Goal: Information Seeking & Learning: Learn about a topic

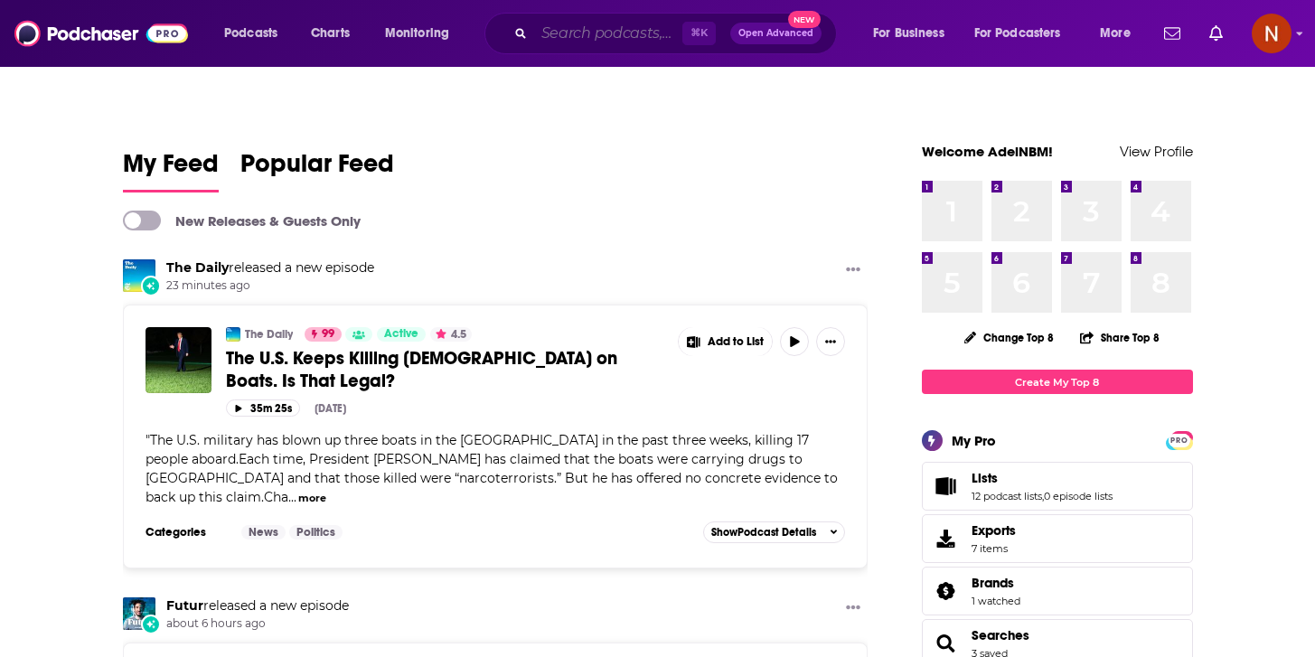
click at [560, 23] on input "Search podcasts, credits, & more..." at bounding box center [608, 33] width 148 height 29
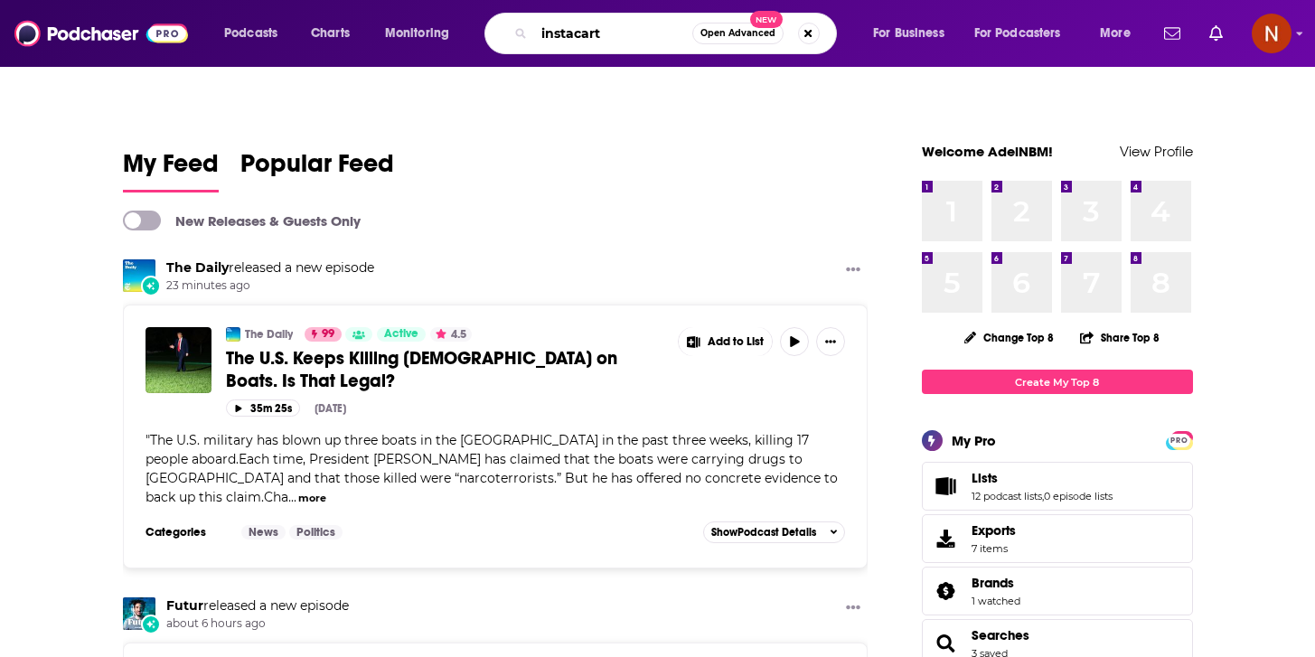
type input "instacart"
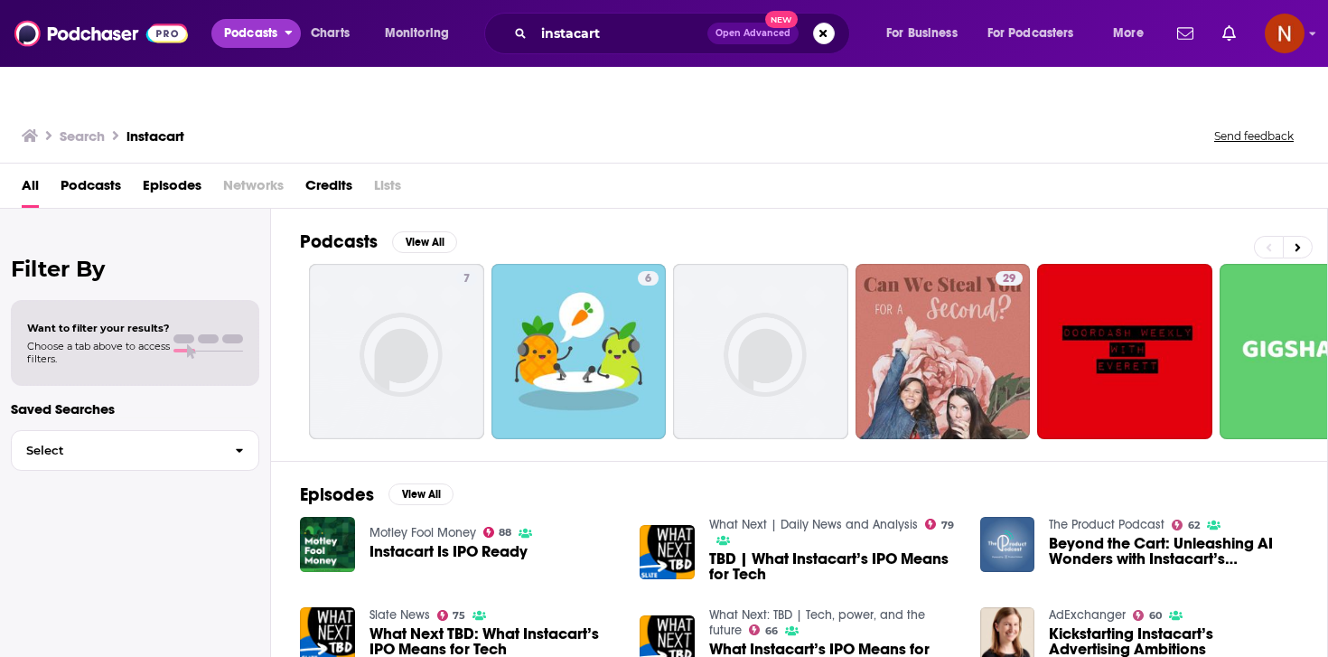
click at [234, 34] on span "Podcasts" at bounding box center [250, 33] width 53 height 25
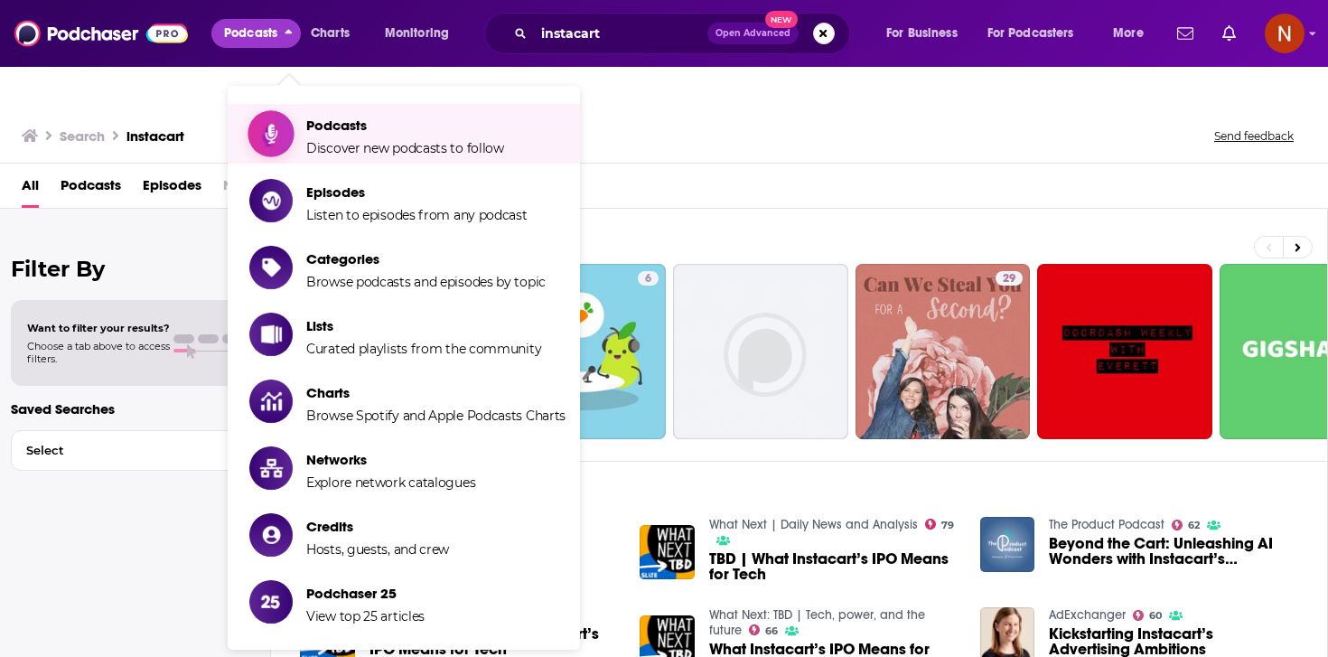
click at [386, 117] on span "Podcasts" at bounding box center [405, 125] width 198 height 17
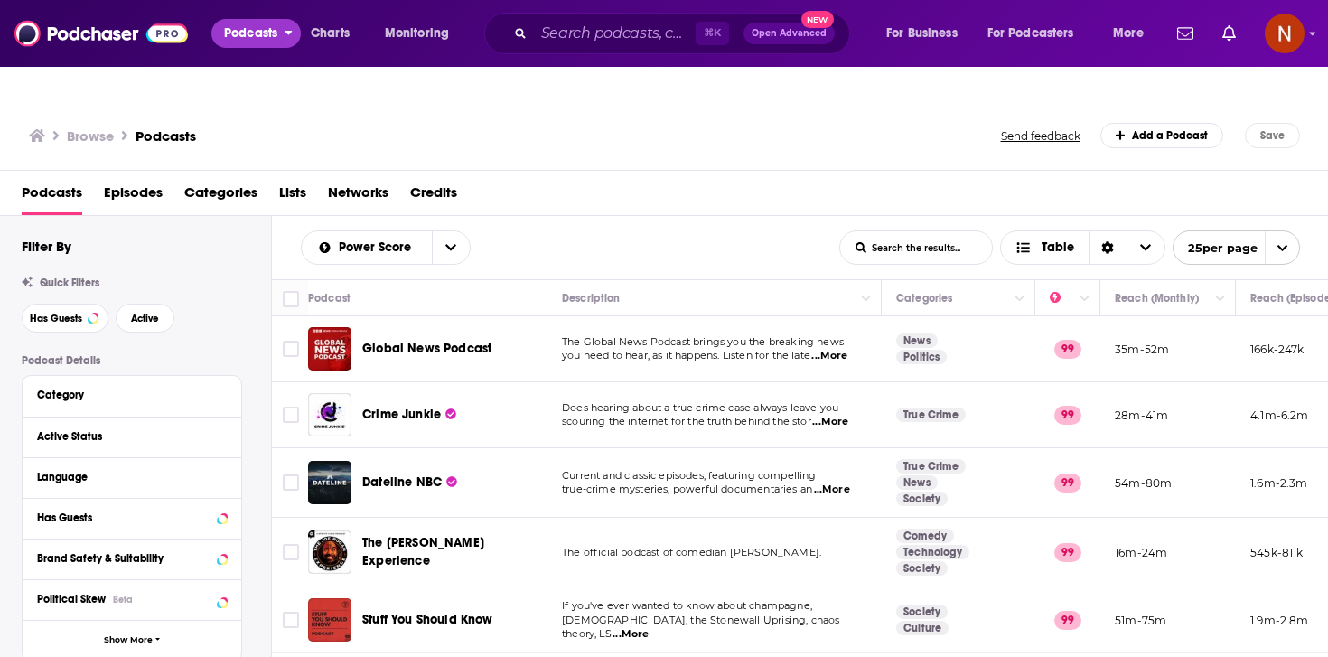
click at [237, 28] on span "Podcasts" at bounding box center [250, 33] width 53 height 25
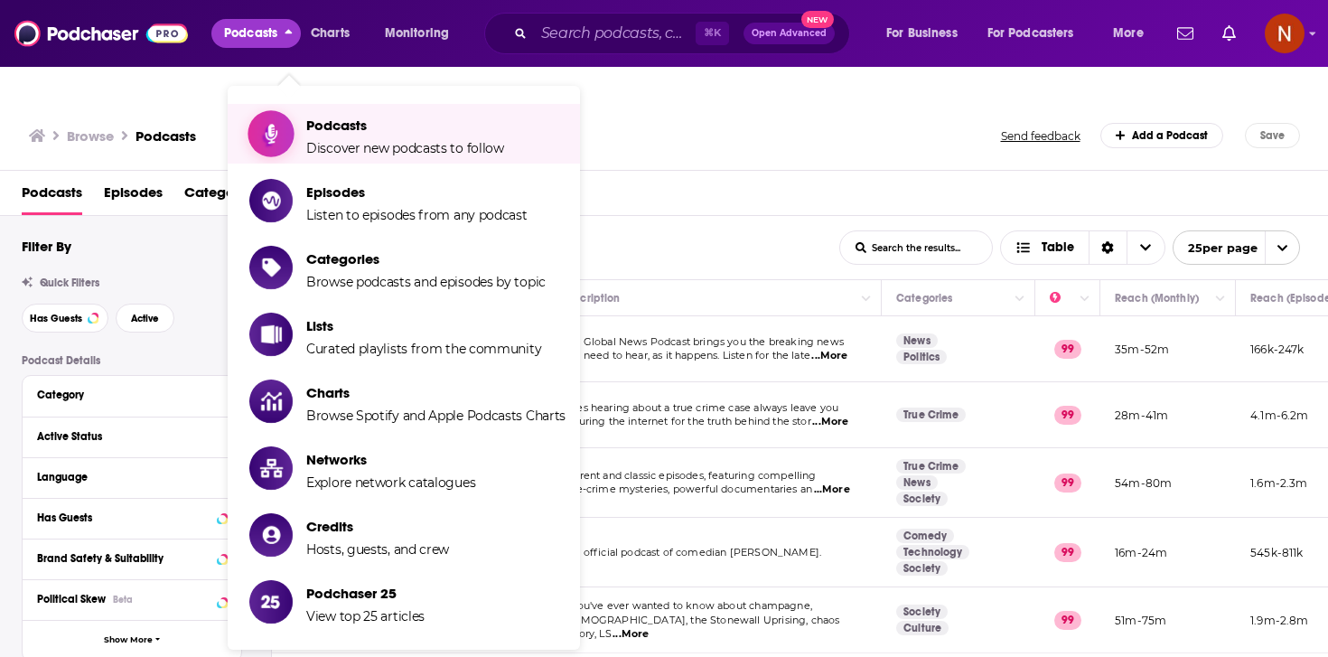
click at [298, 111] on link "Podcasts Discover new podcasts to follow" at bounding box center [407, 133] width 316 height 45
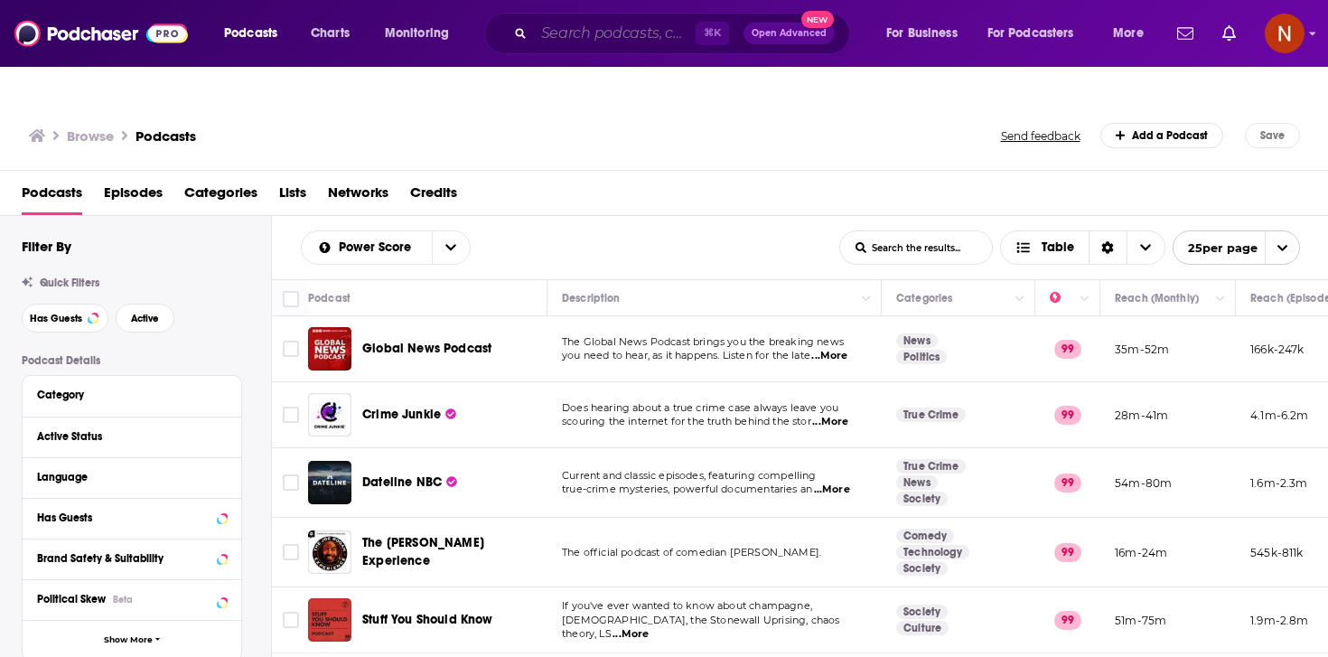
click at [583, 27] on input "Search podcasts, credits, & more..." at bounding box center [615, 33] width 162 height 29
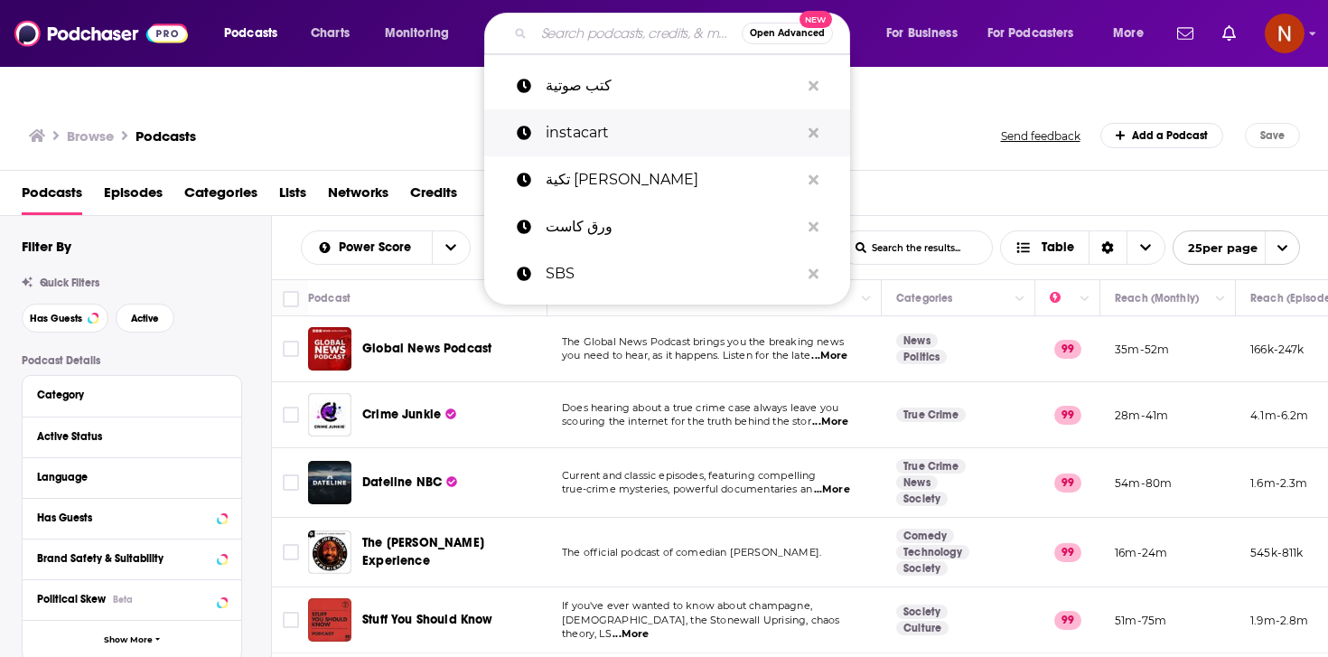
click at [599, 117] on p "instacart" at bounding box center [673, 132] width 254 height 47
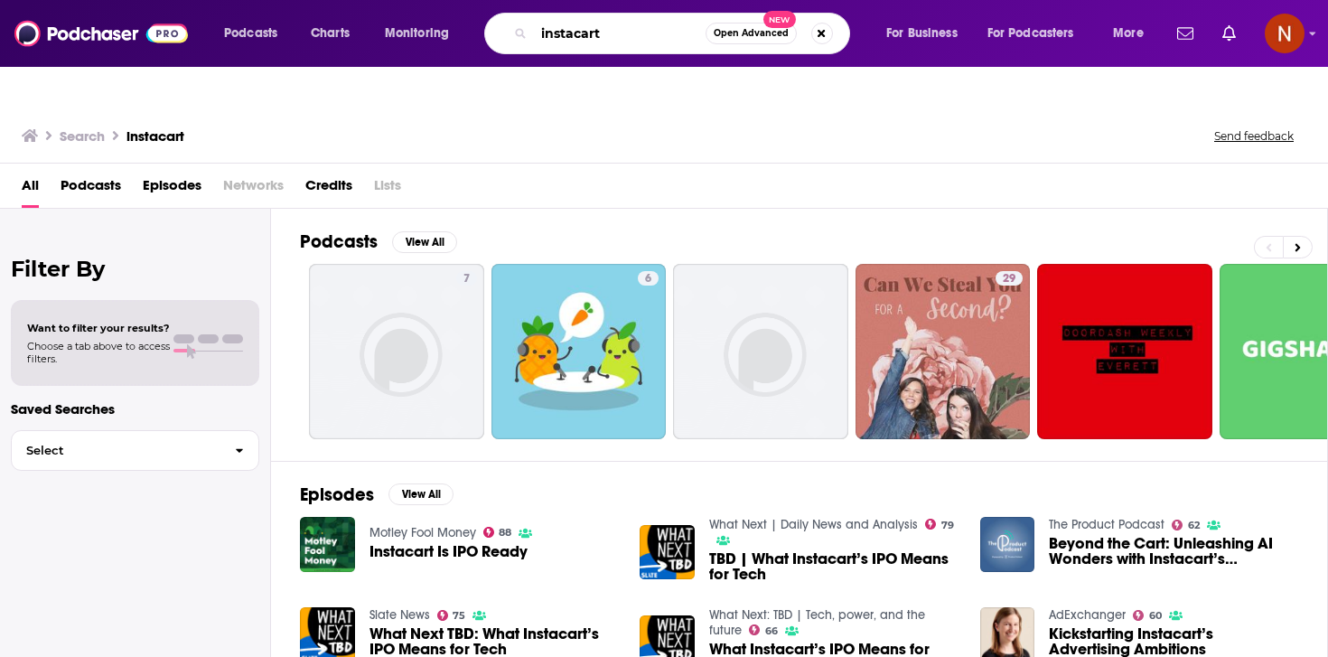
click at [634, 36] on input "instacart" at bounding box center [620, 33] width 172 height 29
type input "instashop"
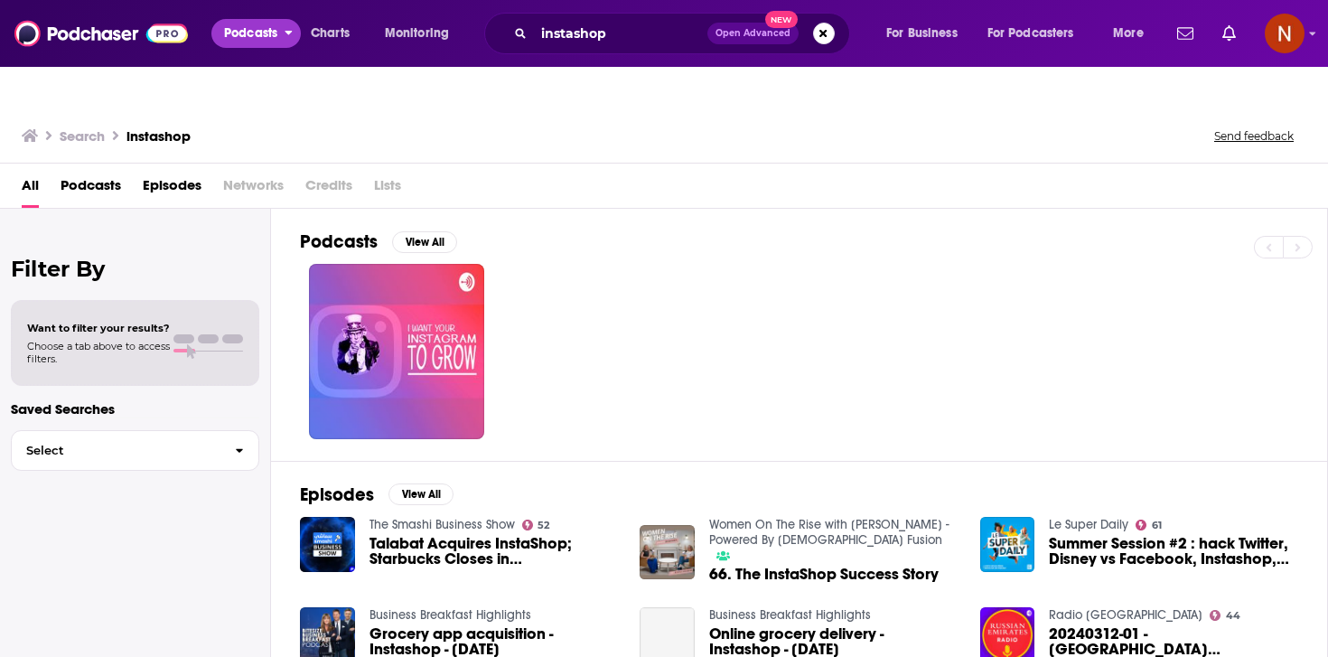
click at [262, 28] on span "Podcasts" at bounding box center [250, 33] width 53 height 25
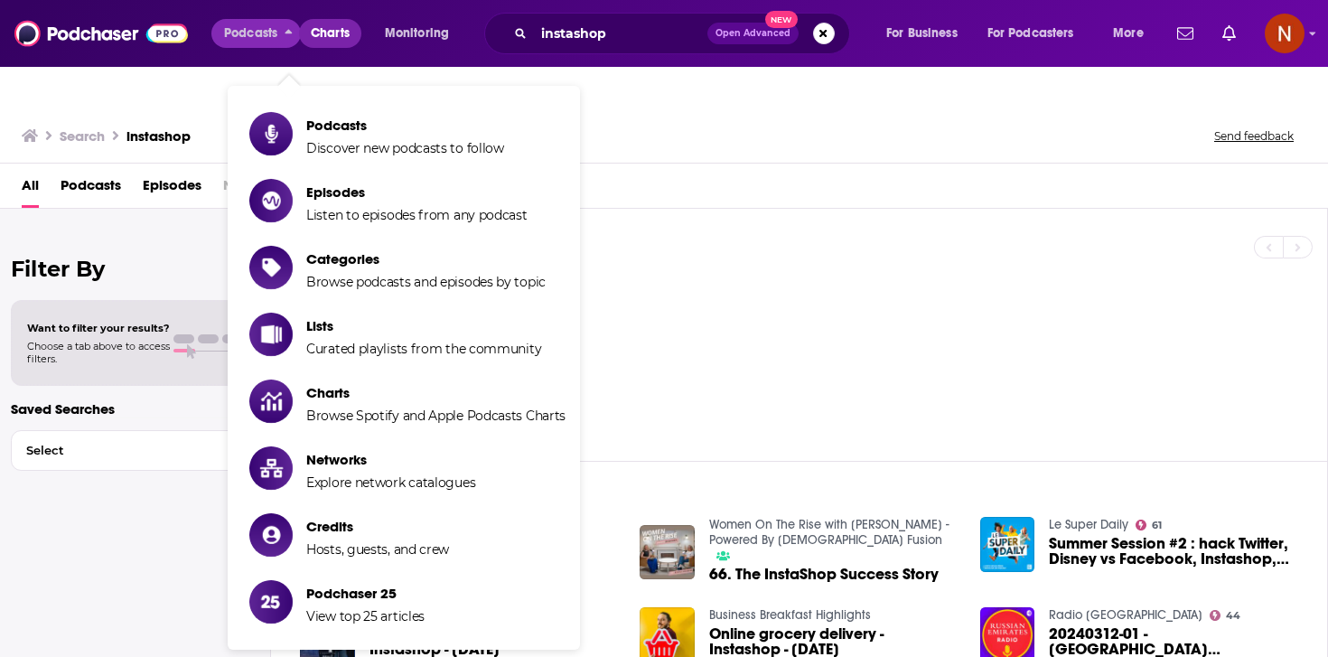
click at [319, 30] on span "Charts" at bounding box center [330, 33] width 39 height 25
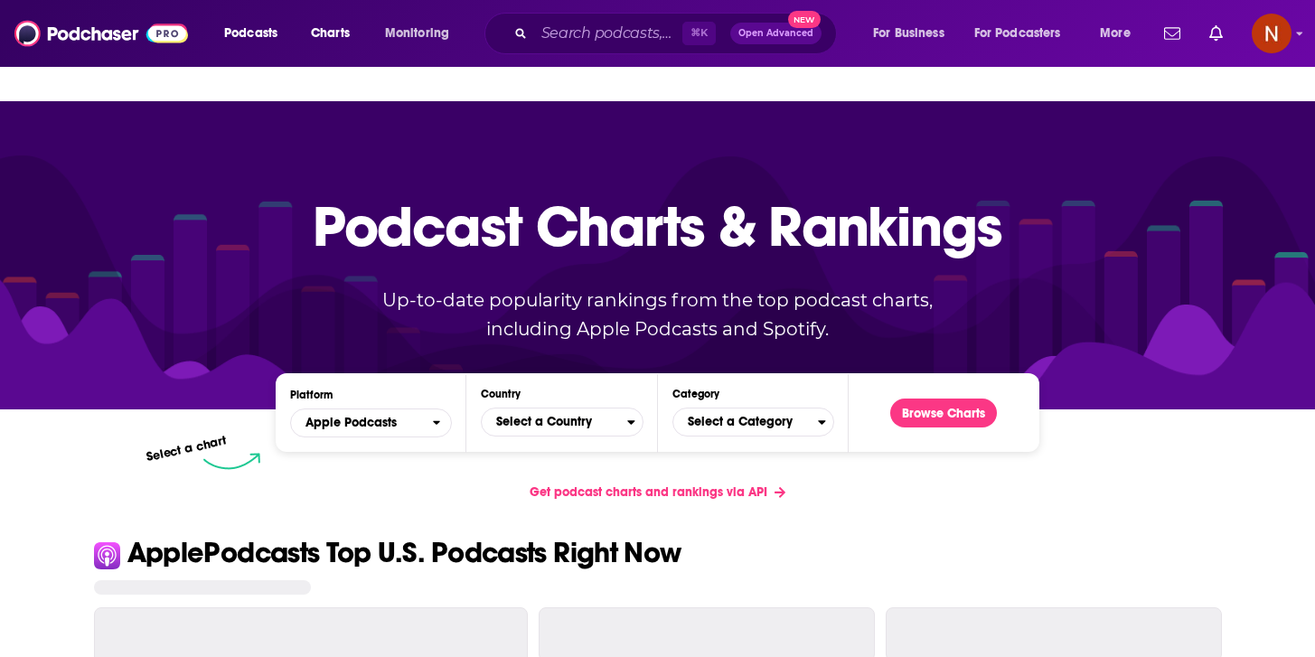
click at [529, 29] on div "⌘ K Open Advanced New" at bounding box center [660, 34] width 352 height 42
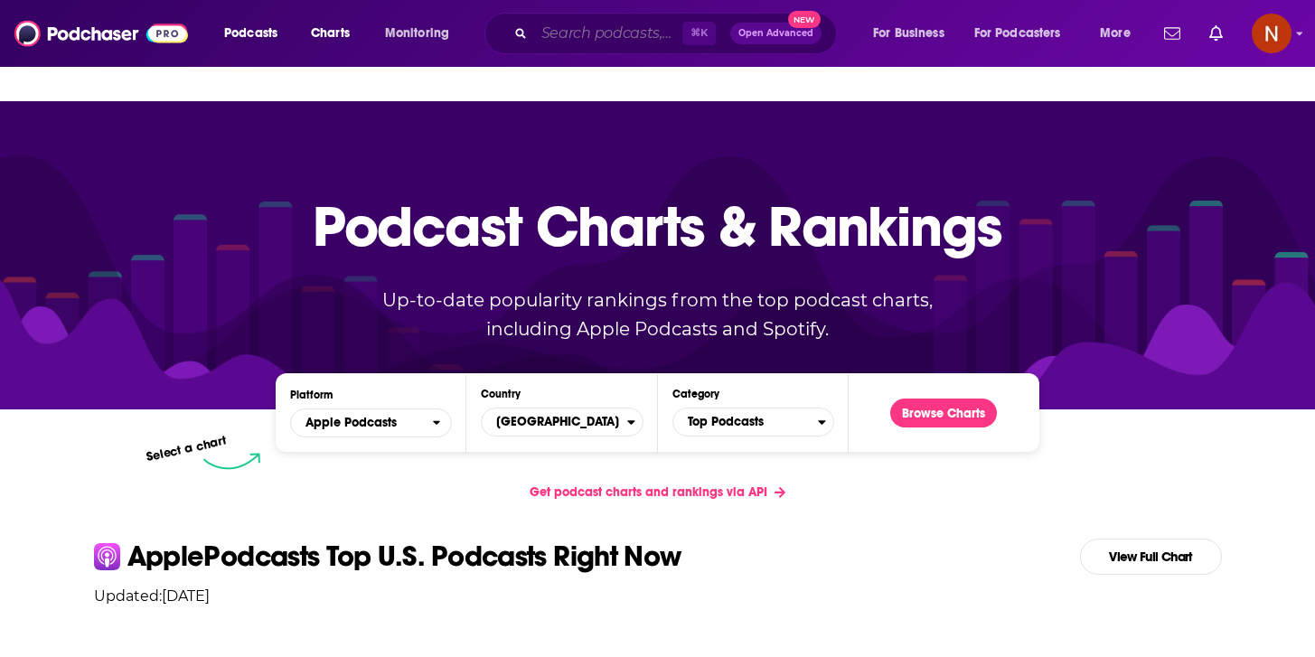
click at [564, 32] on input "Search podcasts, credits, & more..." at bounding box center [608, 33] width 148 height 29
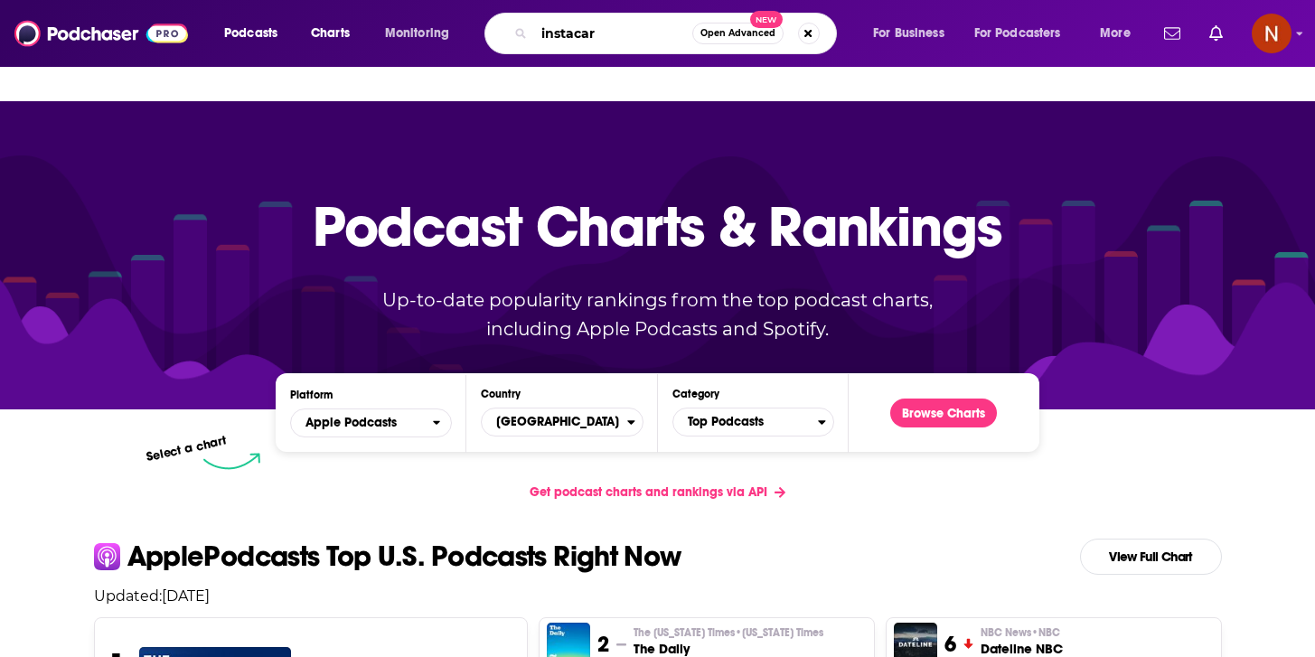
type input "instacart"
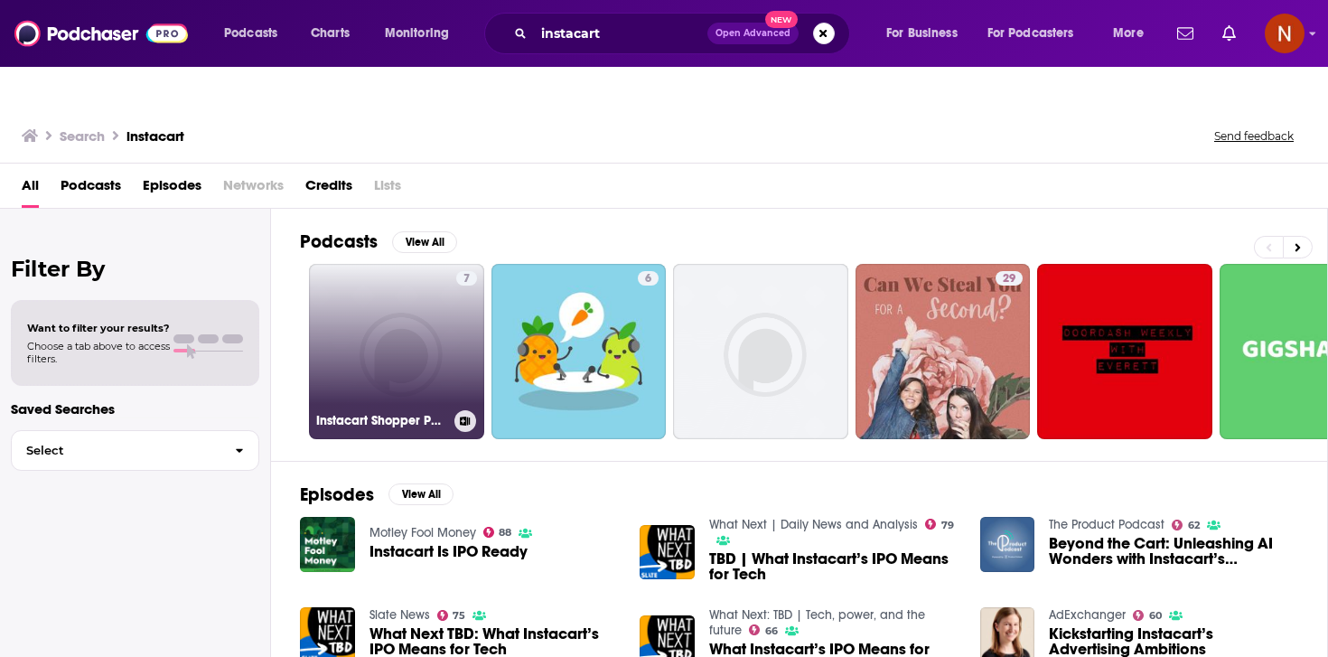
click at [403, 266] on link "7 Instacart Shopper Podcast" at bounding box center [396, 351] width 175 height 175
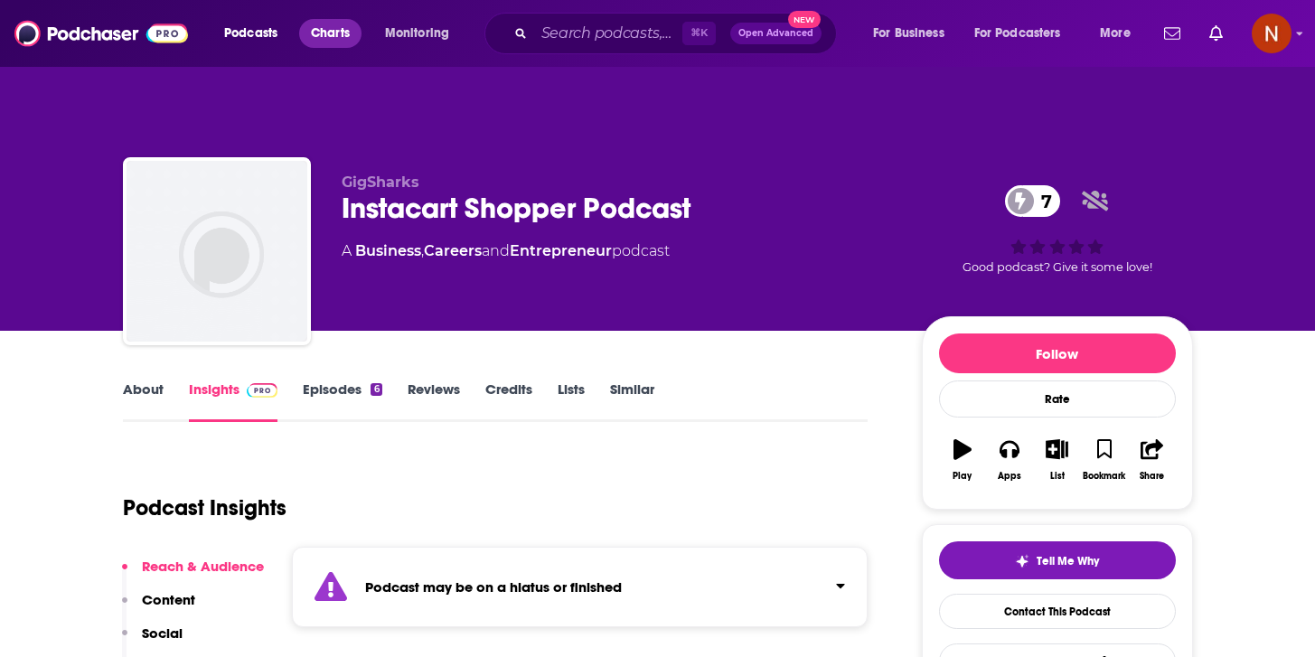
click at [350, 29] on span "Charts" at bounding box center [330, 33] width 39 height 25
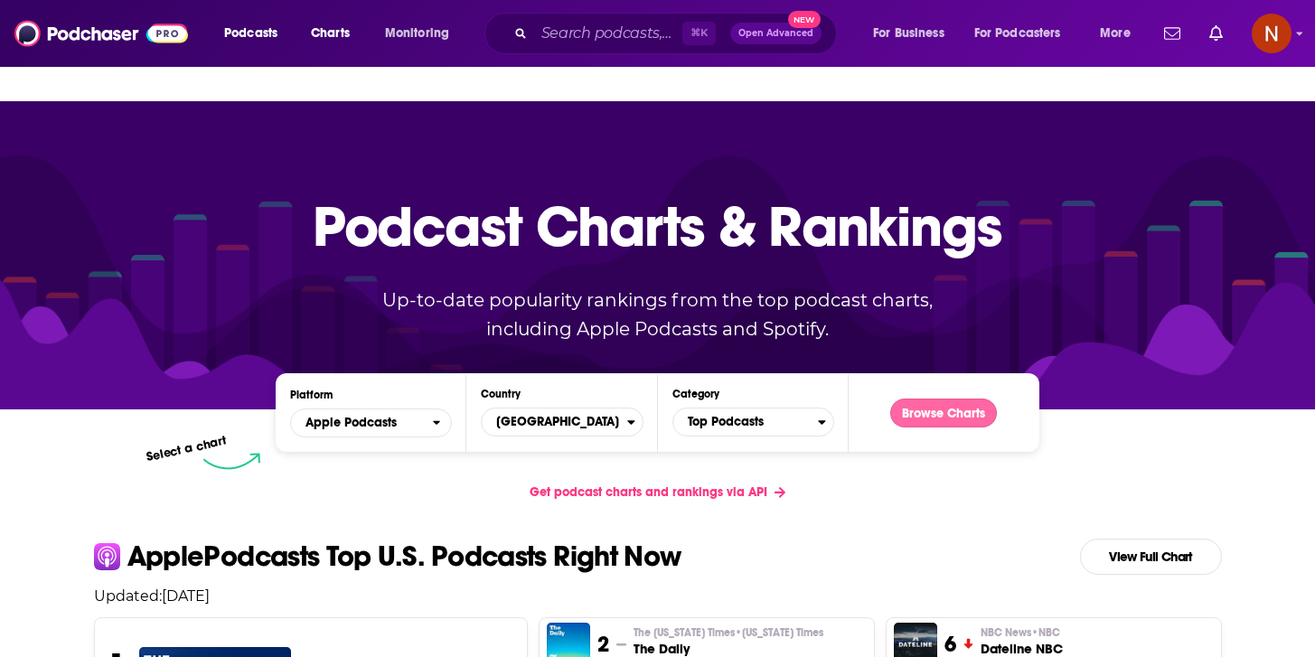
click at [933, 398] on button "Browse Charts" at bounding box center [943, 412] width 107 height 29
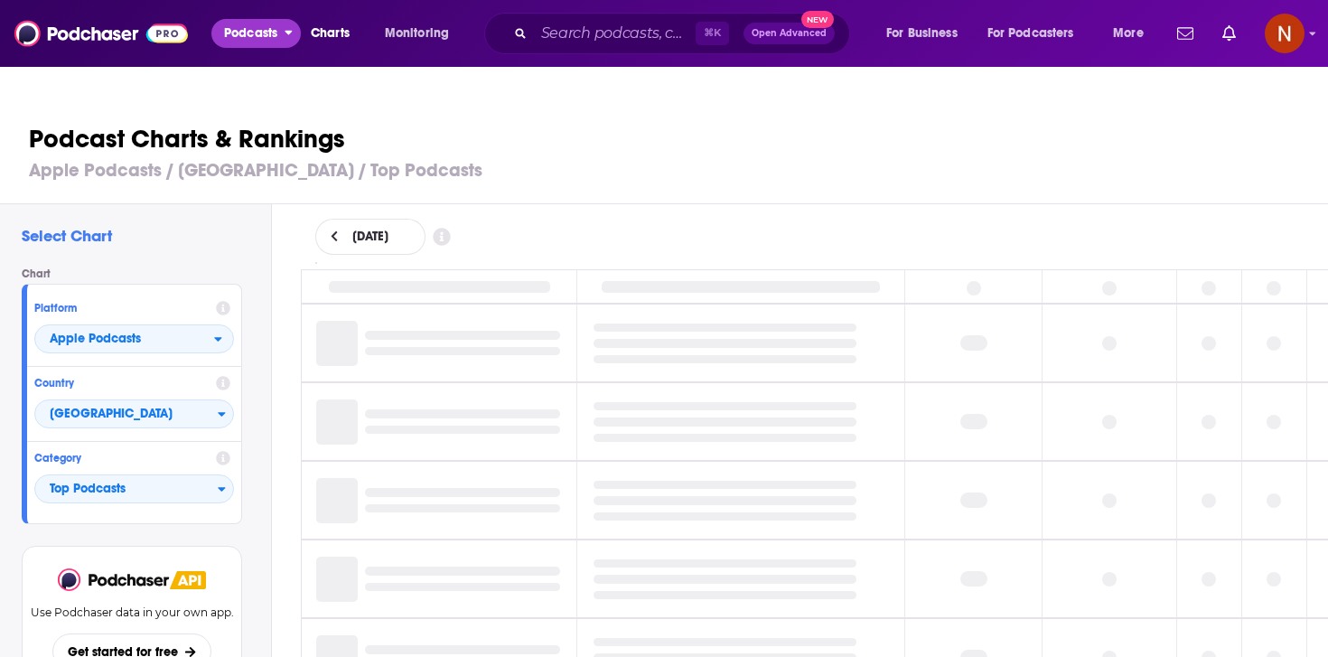
click at [290, 37] on button "Podcasts" at bounding box center [255, 33] width 89 height 29
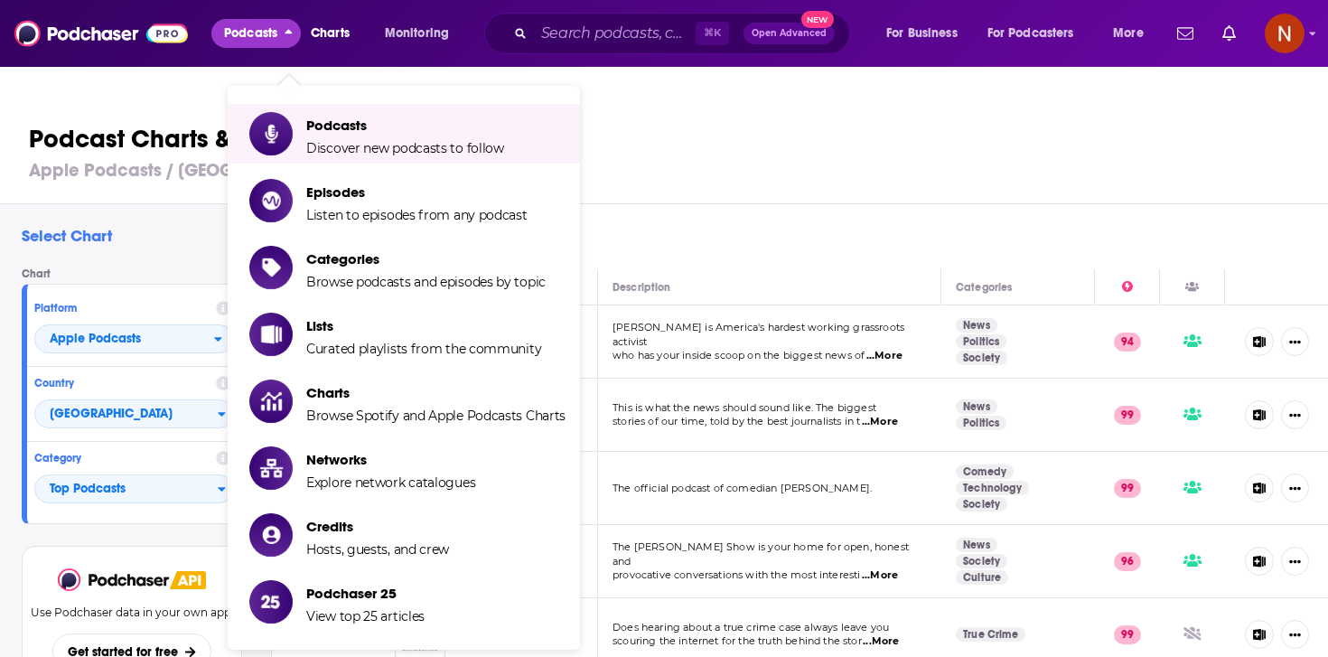
click at [745, 162] on div "Podcast Charts & Rankings Apple Podcasts / [GEOGRAPHIC_DATA] / Top Podcasts" at bounding box center [672, 152] width 1344 height 103
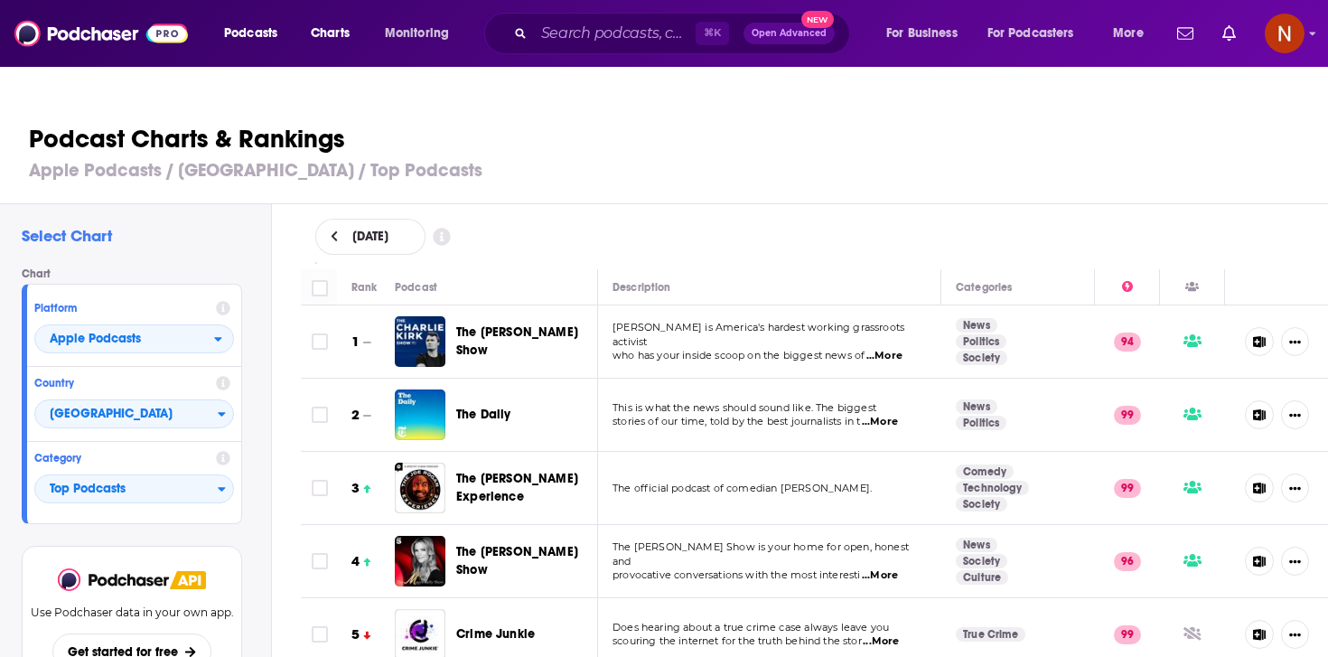
scroll to position [333, 0]
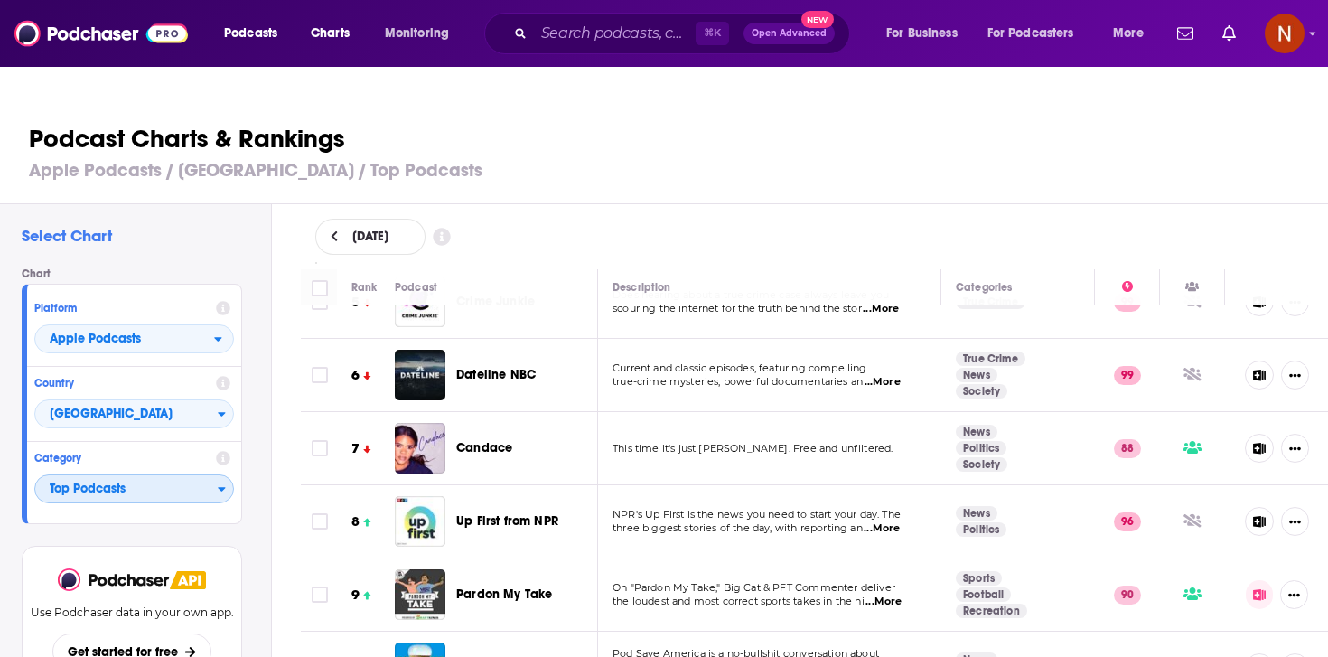
click at [166, 474] on span "Top Podcasts" at bounding box center [126, 489] width 183 height 31
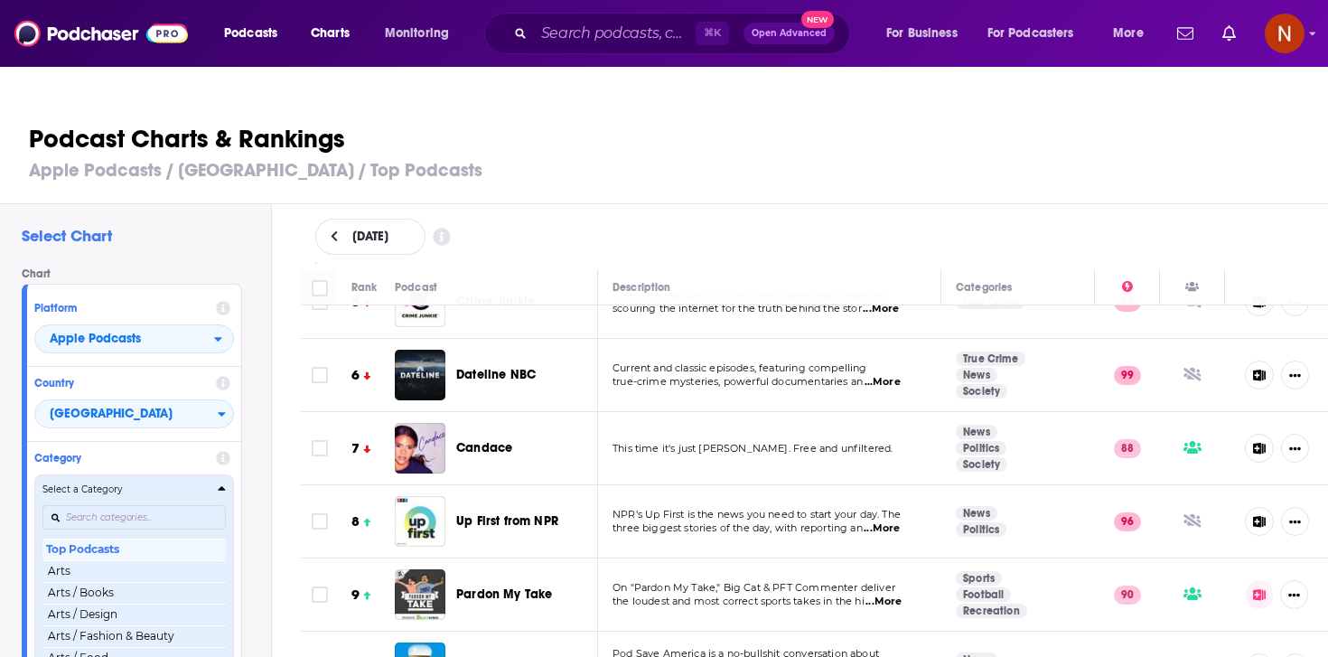
click at [166, 485] on h4 "Select a Category" at bounding box center [126, 489] width 168 height 9
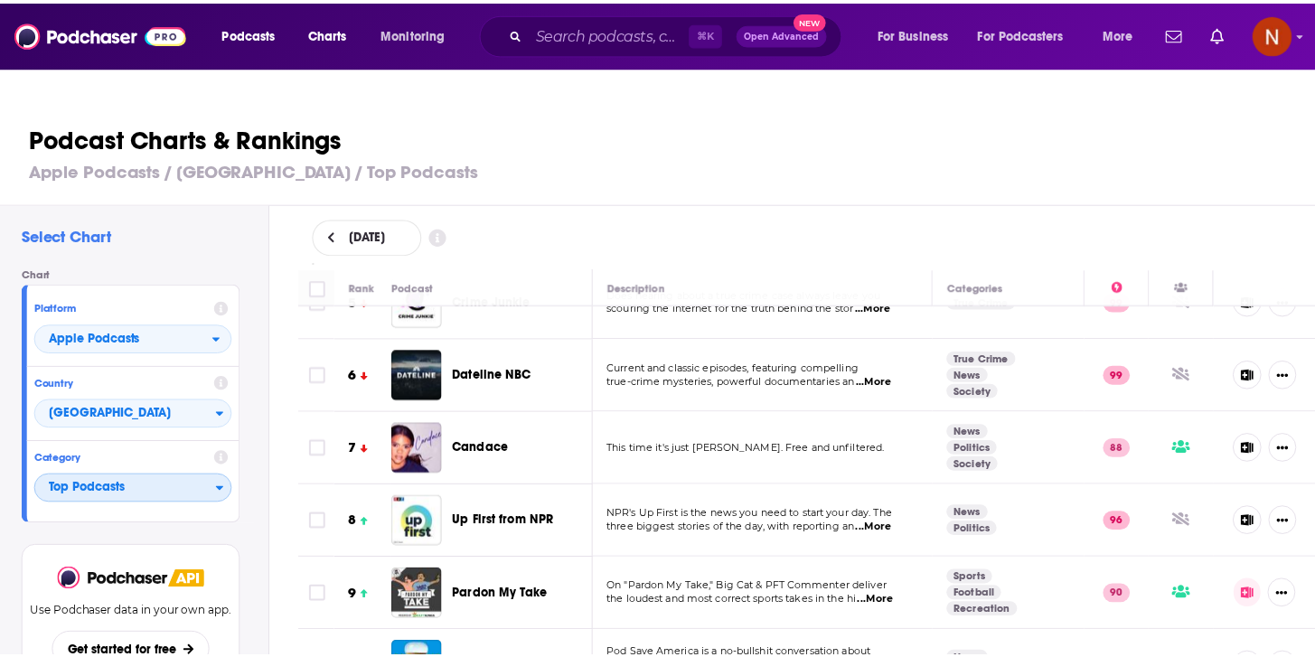
scroll to position [0, 0]
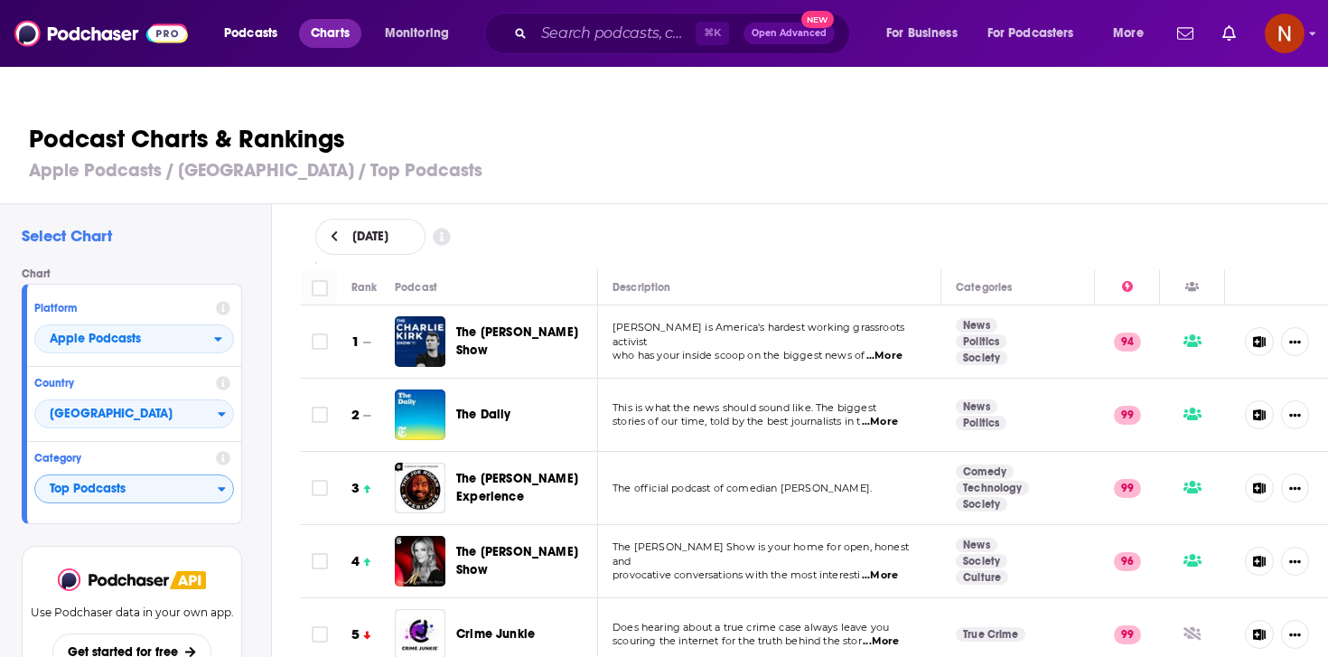
click at [324, 37] on span "Charts" at bounding box center [330, 33] width 39 height 25
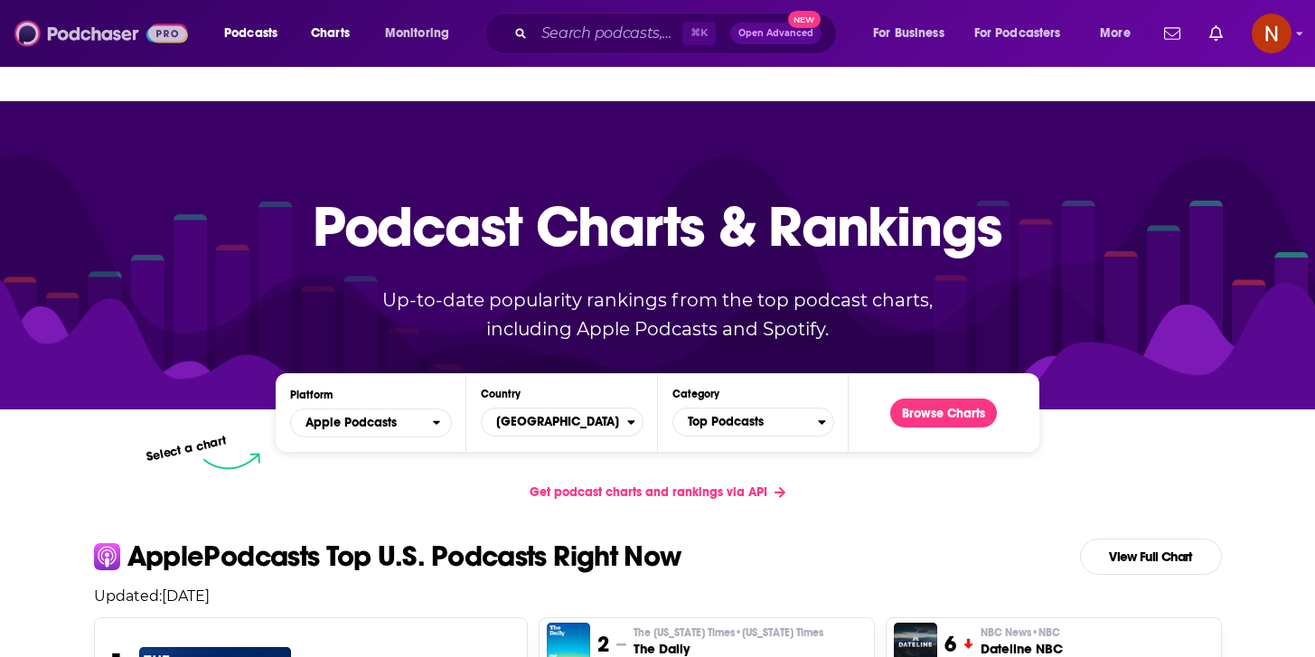
click at [93, 29] on img at bounding box center [100, 33] width 173 height 34
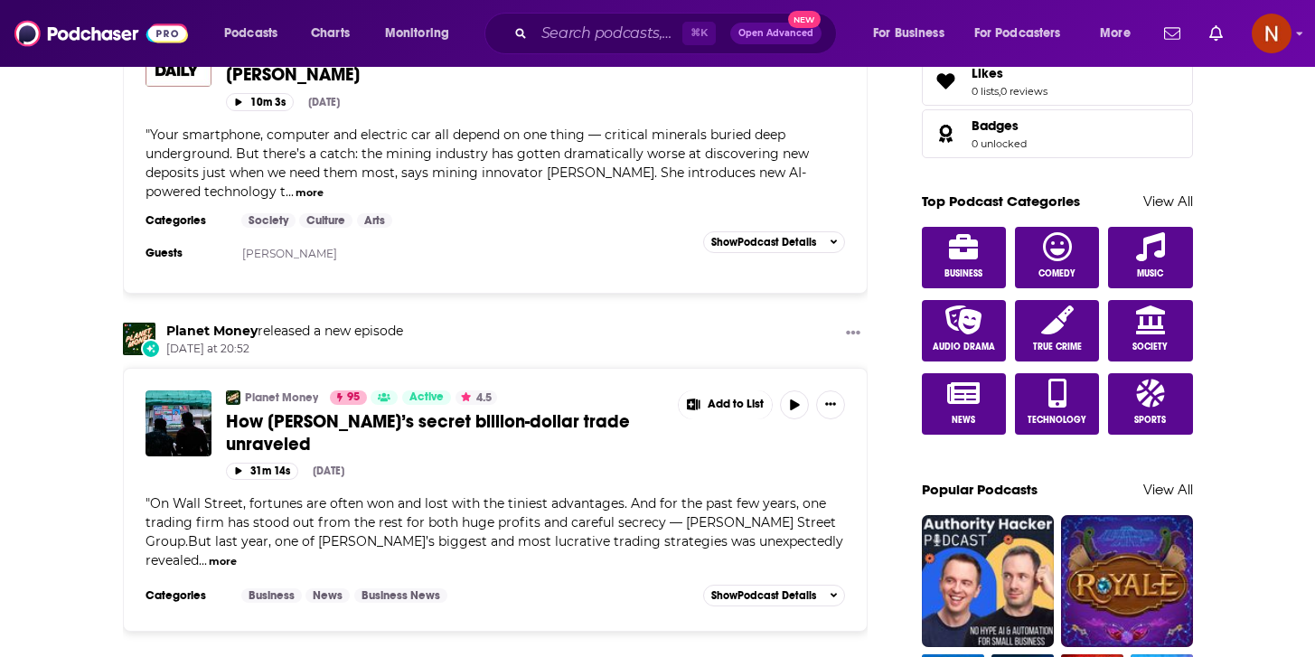
scroll to position [774, 0]
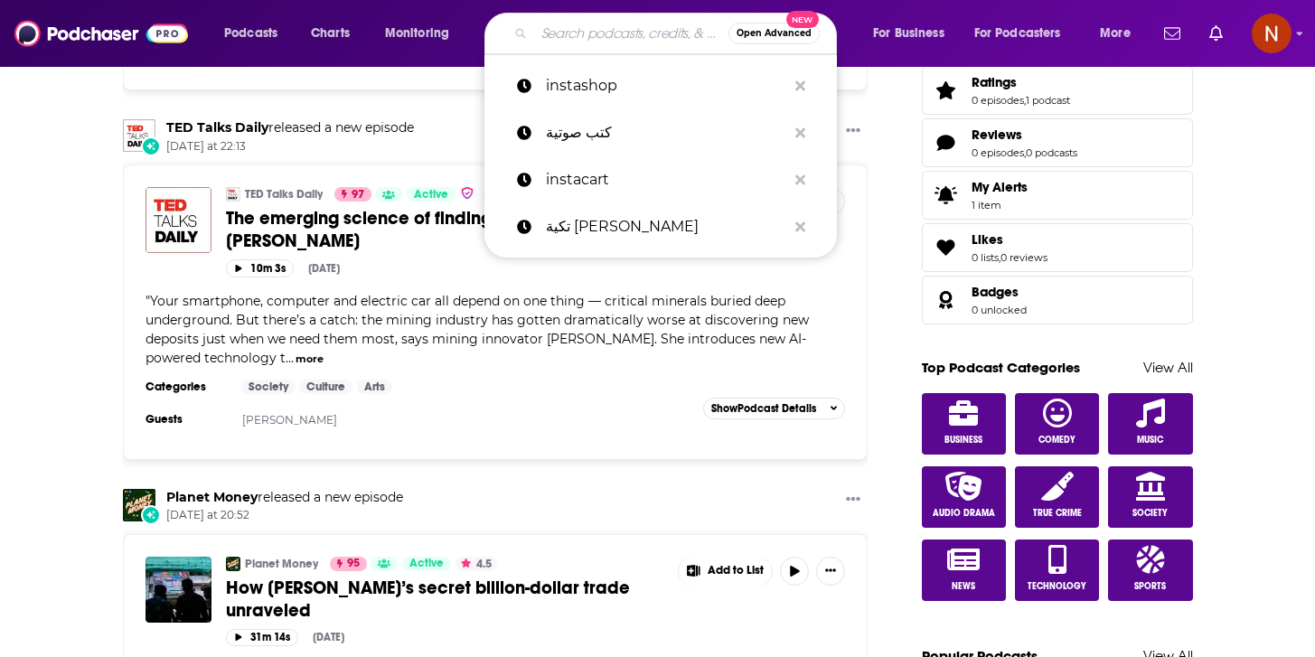
click at [572, 35] on input "Search podcasts, credits, & more..." at bounding box center [631, 33] width 194 height 29
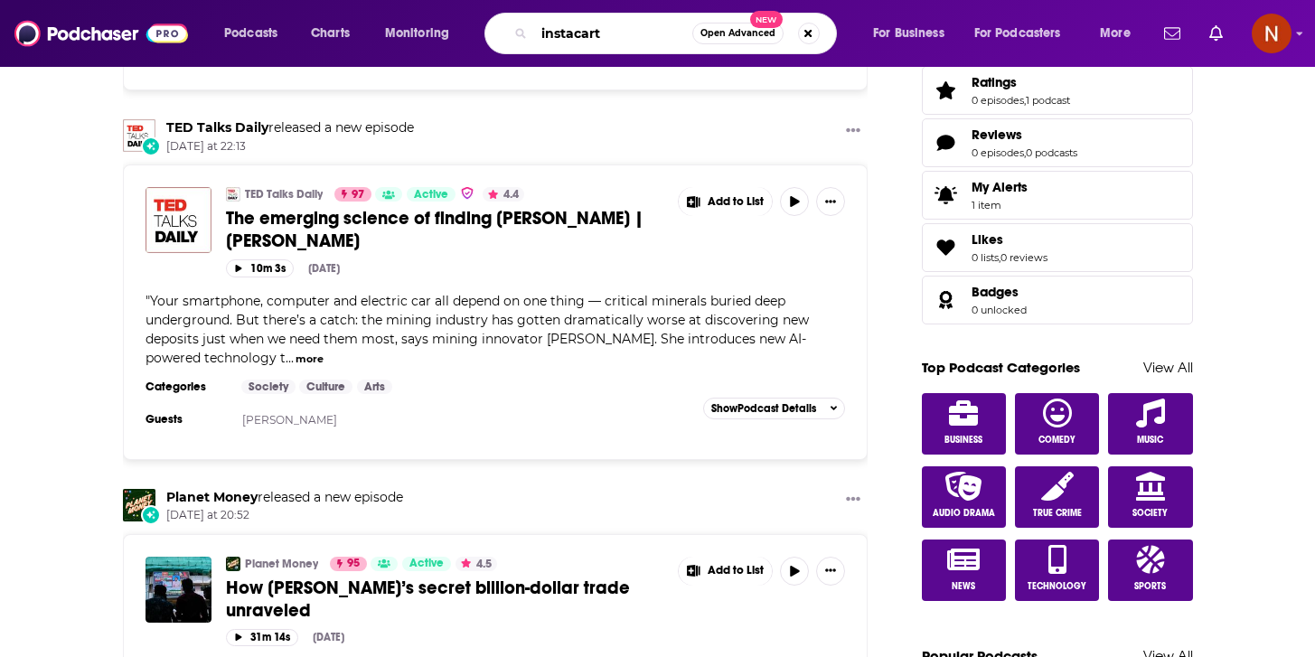
type input "instacart"
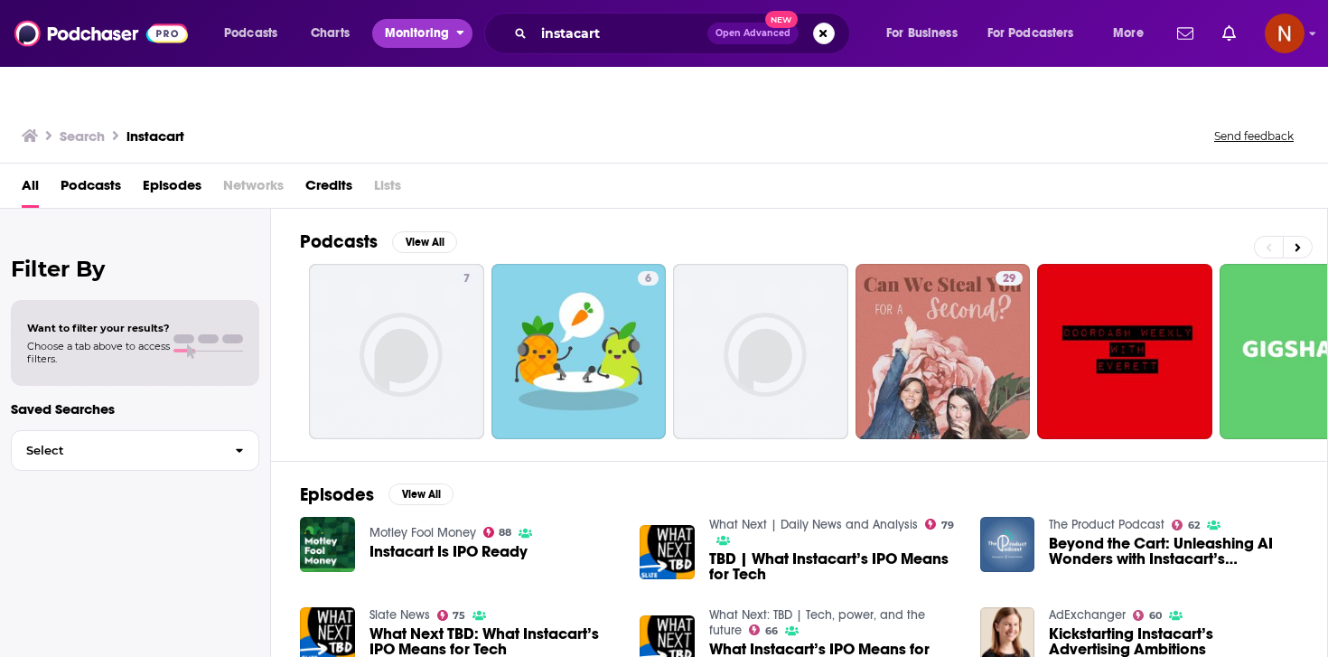
click at [415, 29] on span "Monitoring" at bounding box center [417, 33] width 64 height 25
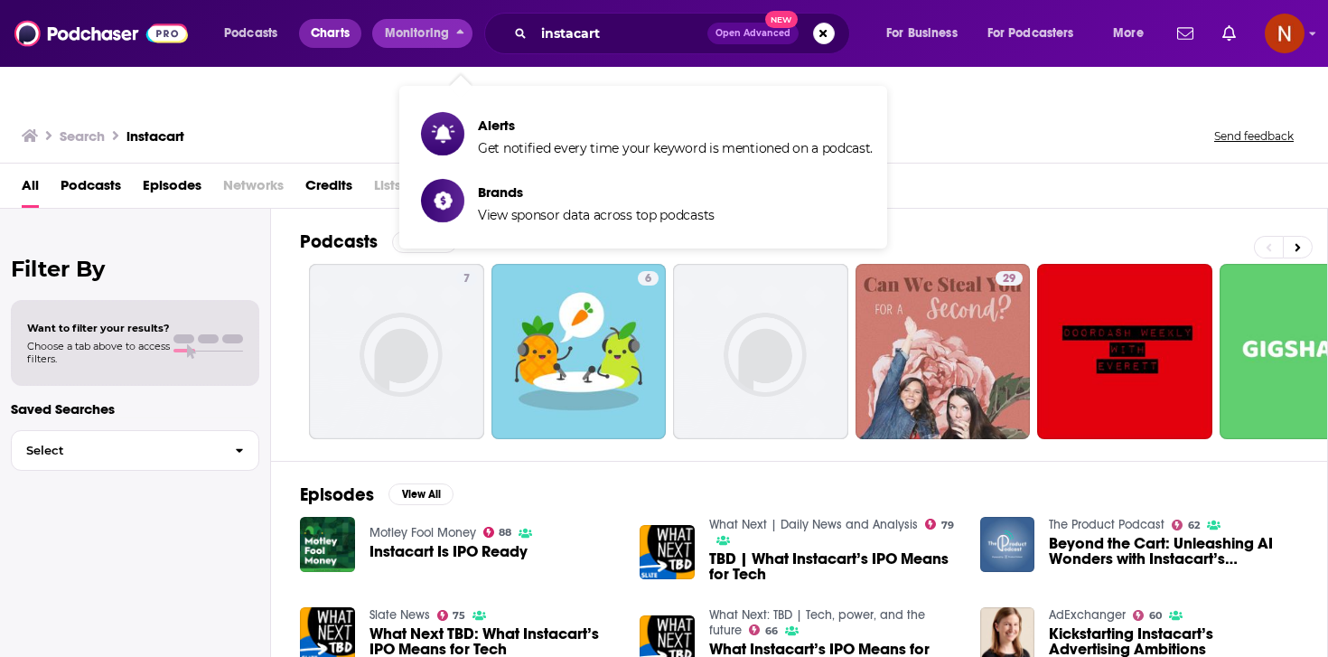
click at [335, 35] on span "Charts" at bounding box center [330, 33] width 39 height 25
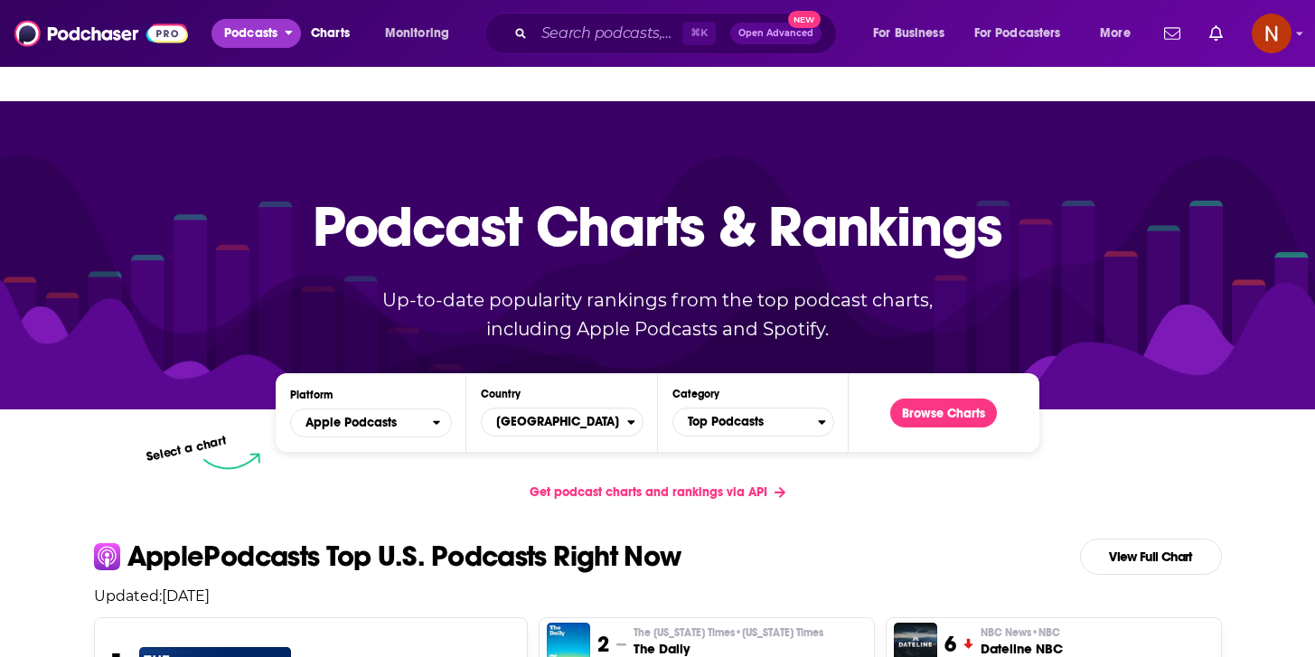
click at [238, 23] on span "Podcasts" at bounding box center [250, 33] width 53 height 25
click at [915, 34] on span "For Business" at bounding box center [908, 33] width 71 height 25
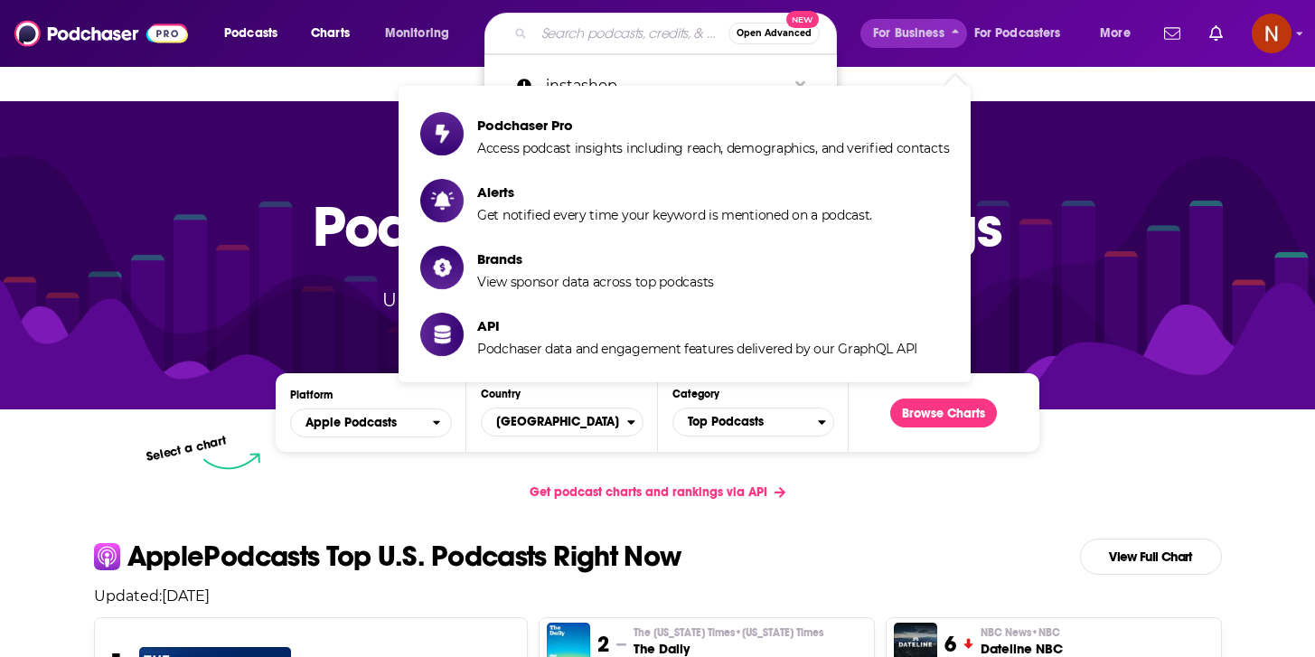
click at [594, 31] on input "Search podcasts, credits, & more..." at bounding box center [631, 33] width 194 height 29
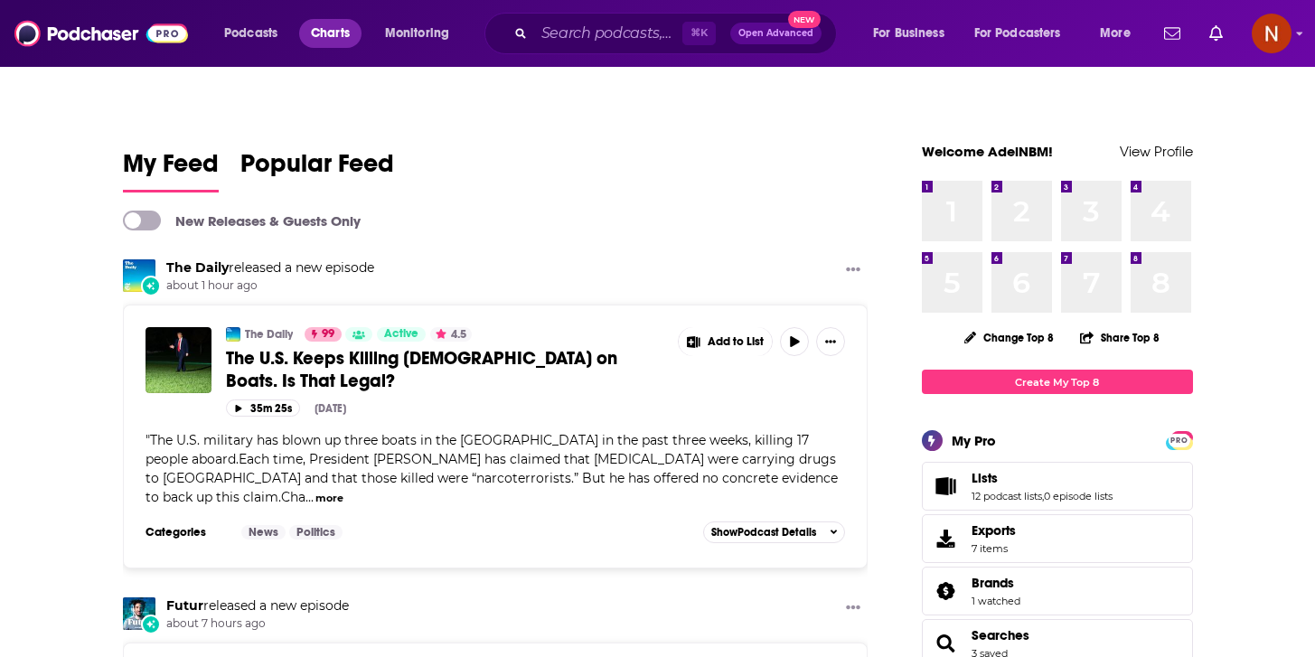
click at [340, 35] on span "Charts" at bounding box center [330, 33] width 39 height 25
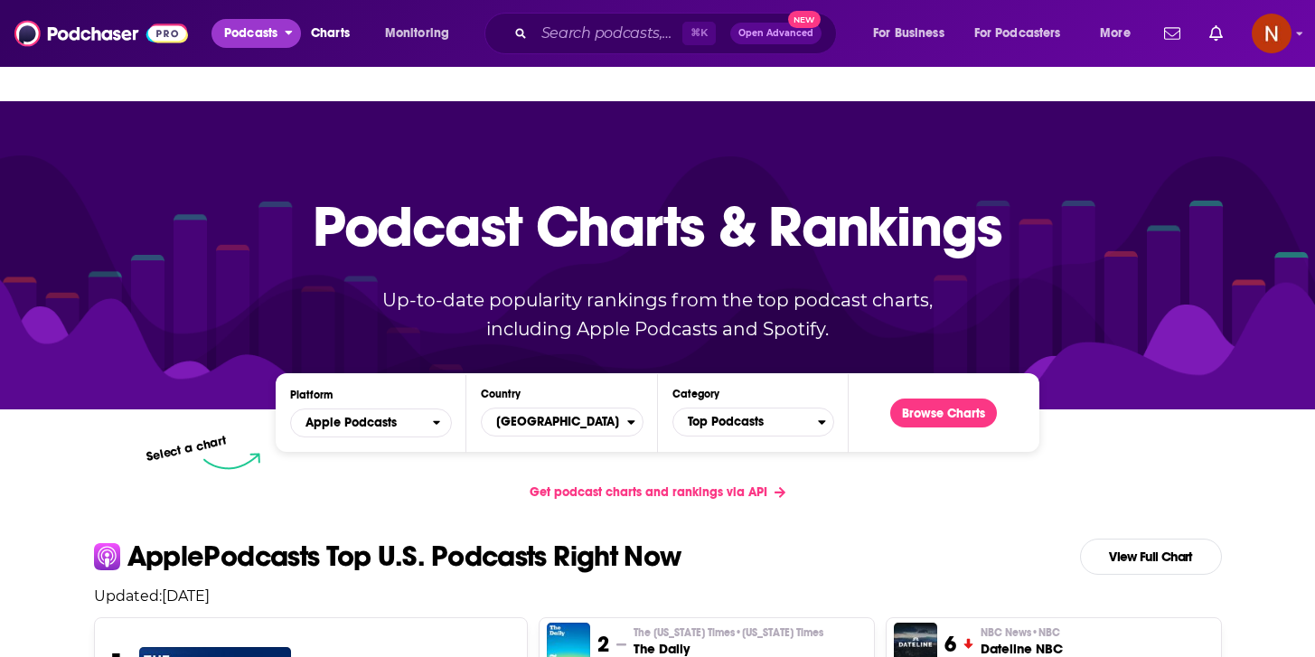
click at [251, 23] on span "Podcasts" at bounding box center [250, 33] width 53 height 25
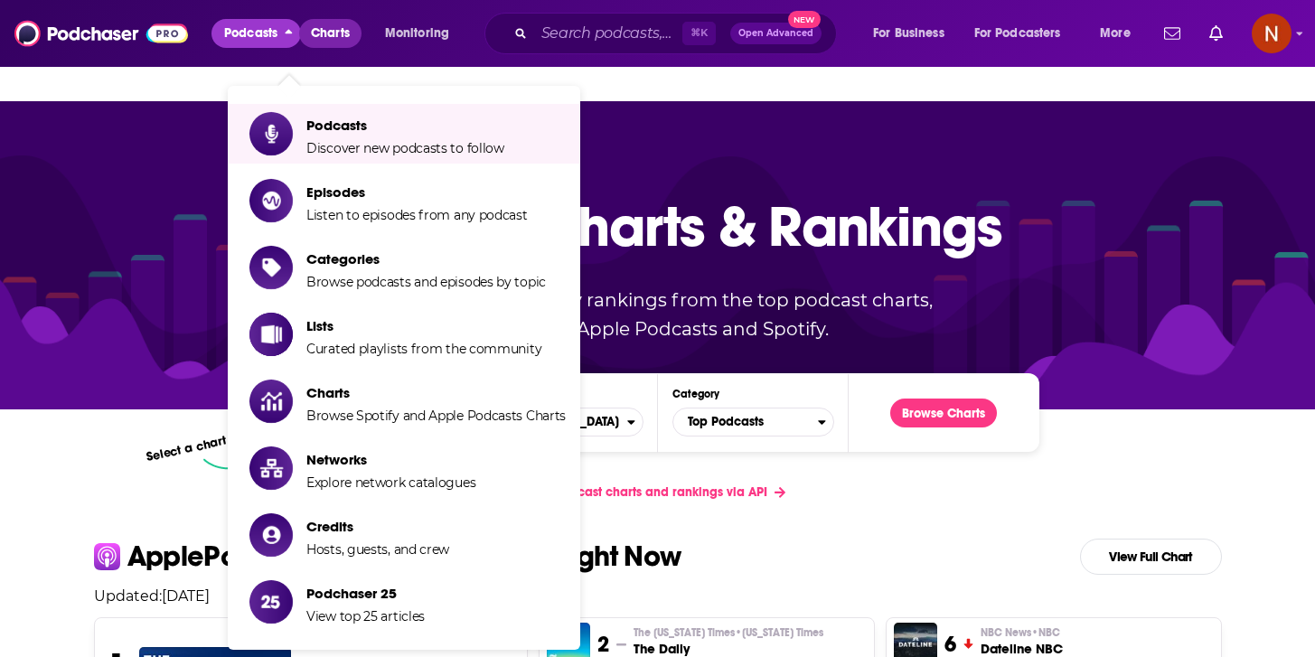
click at [349, 29] on span "Charts" at bounding box center [330, 33] width 39 height 25
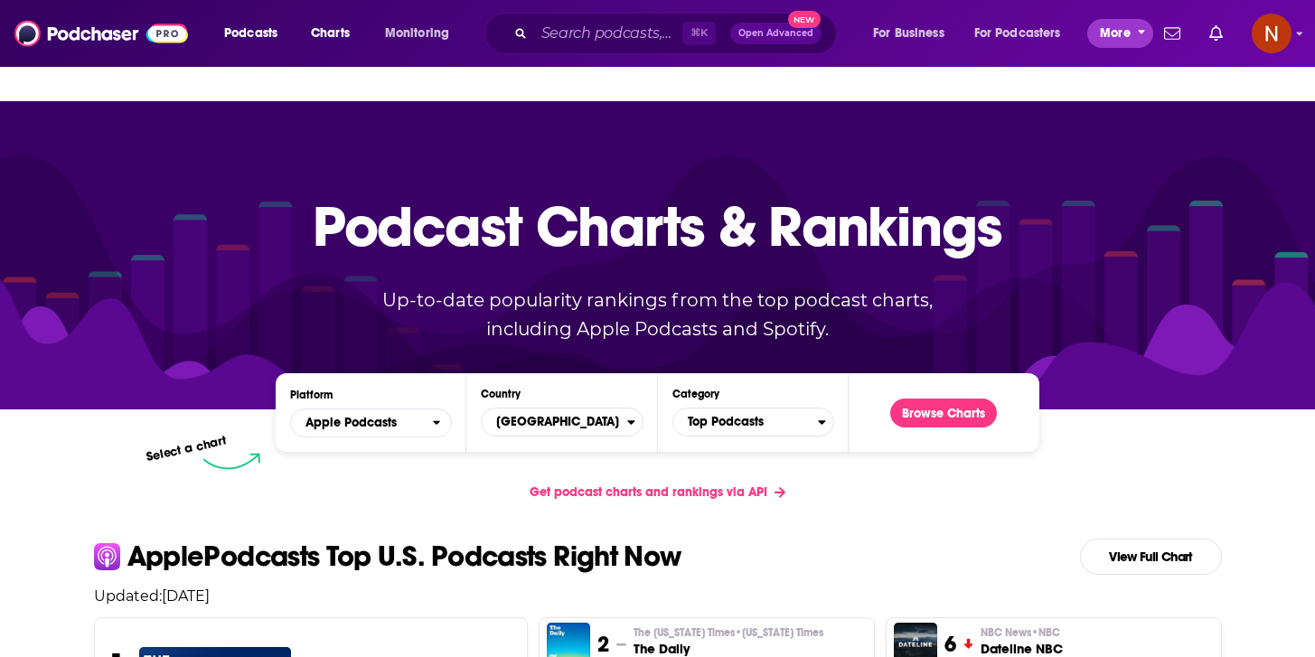
click at [1118, 39] on span "More" at bounding box center [1115, 33] width 31 height 25
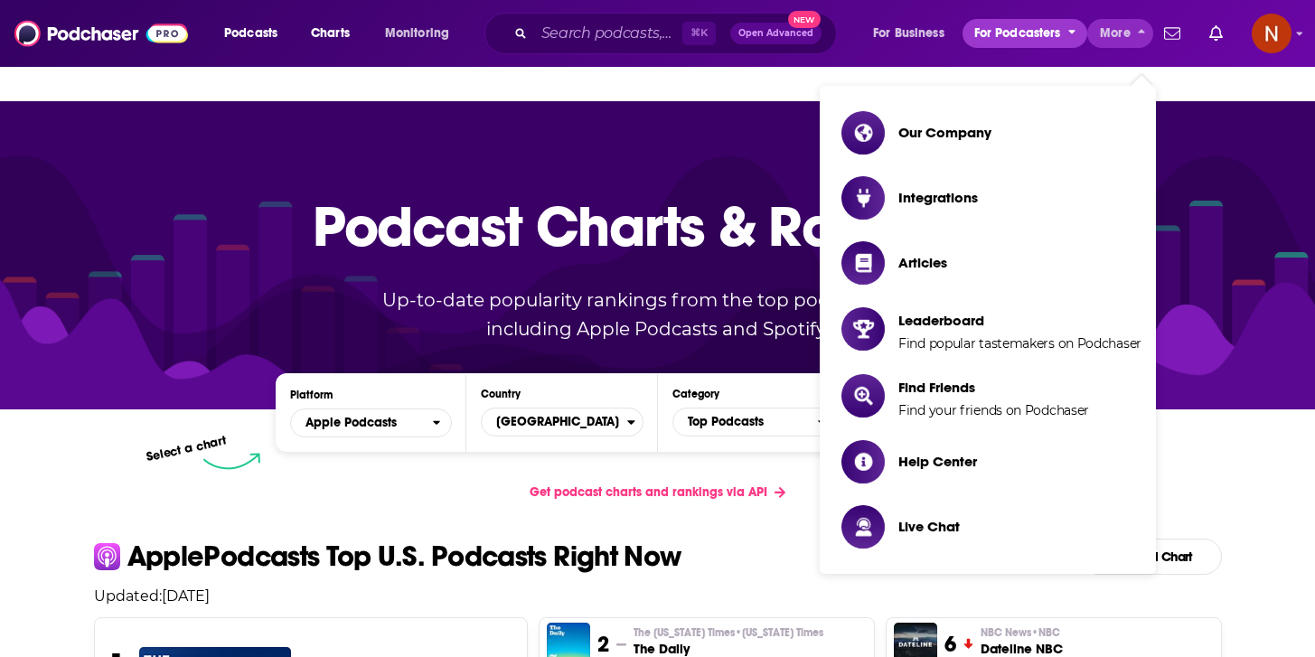
click at [1032, 40] on span "For Podcasters" at bounding box center [1017, 33] width 87 height 25
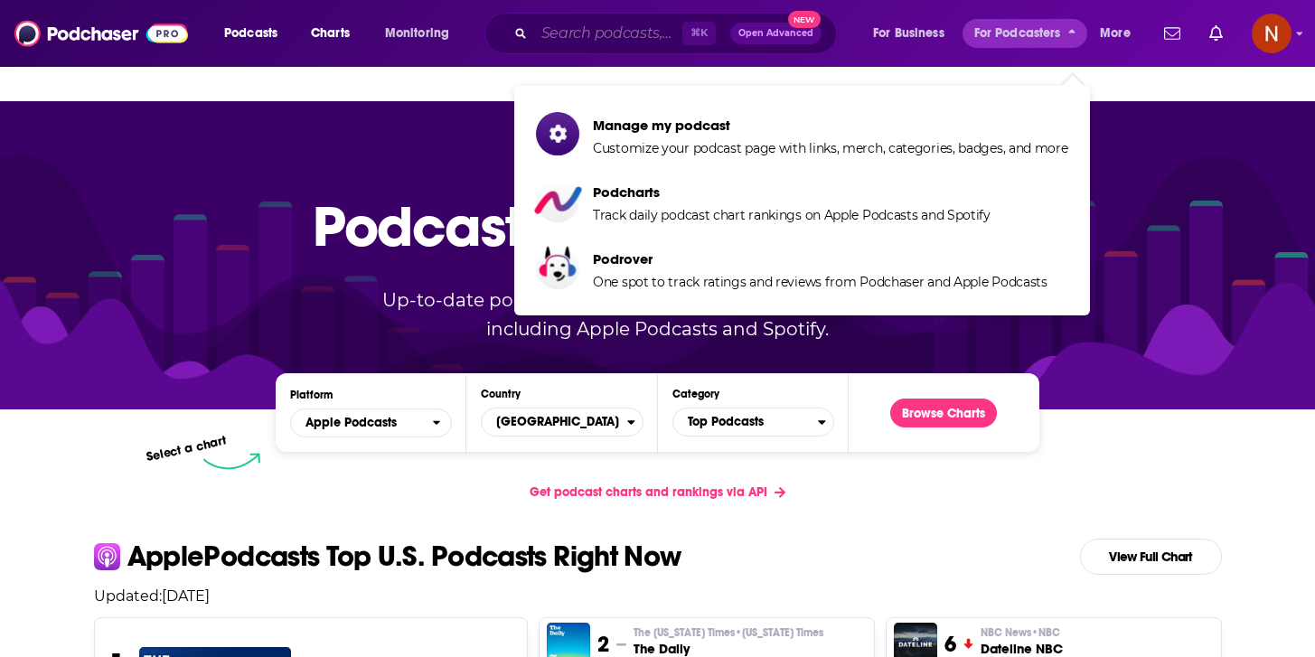
click at [579, 20] on input "Search podcasts, credits, & more..." at bounding box center [608, 33] width 148 height 29
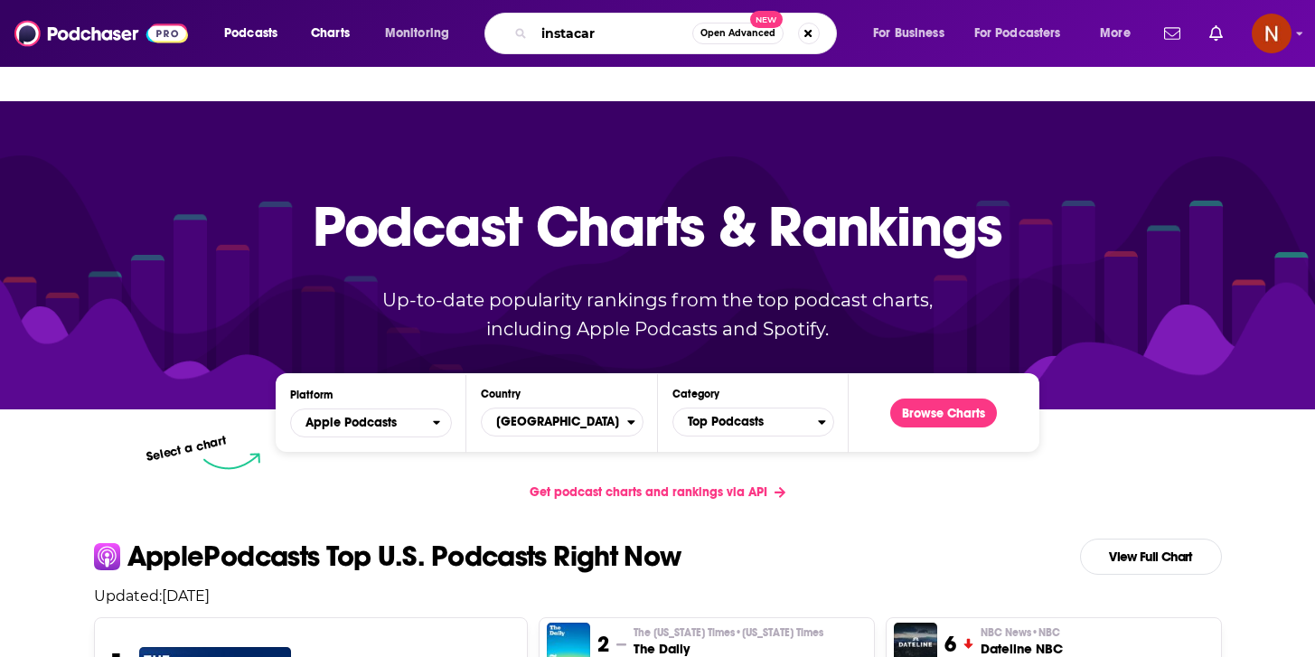
type input "instacart"
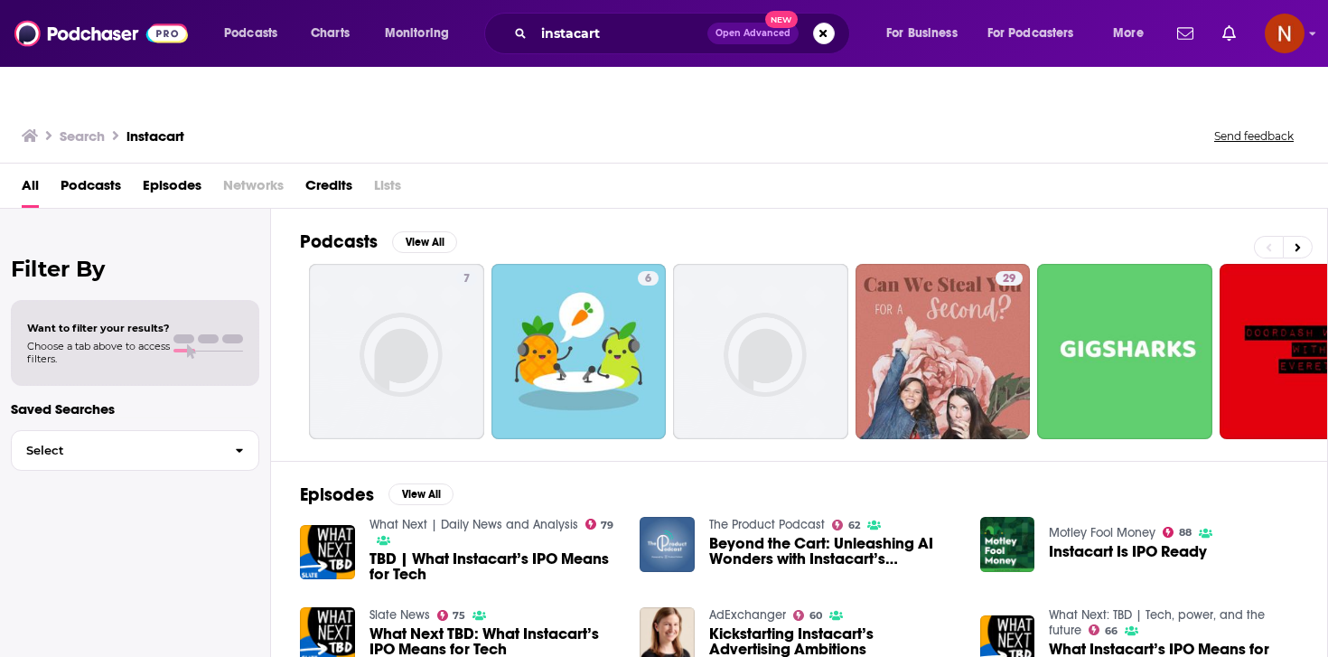
click at [86, 171] on span "Podcasts" at bounding box center [91, 189] width 61 height 37
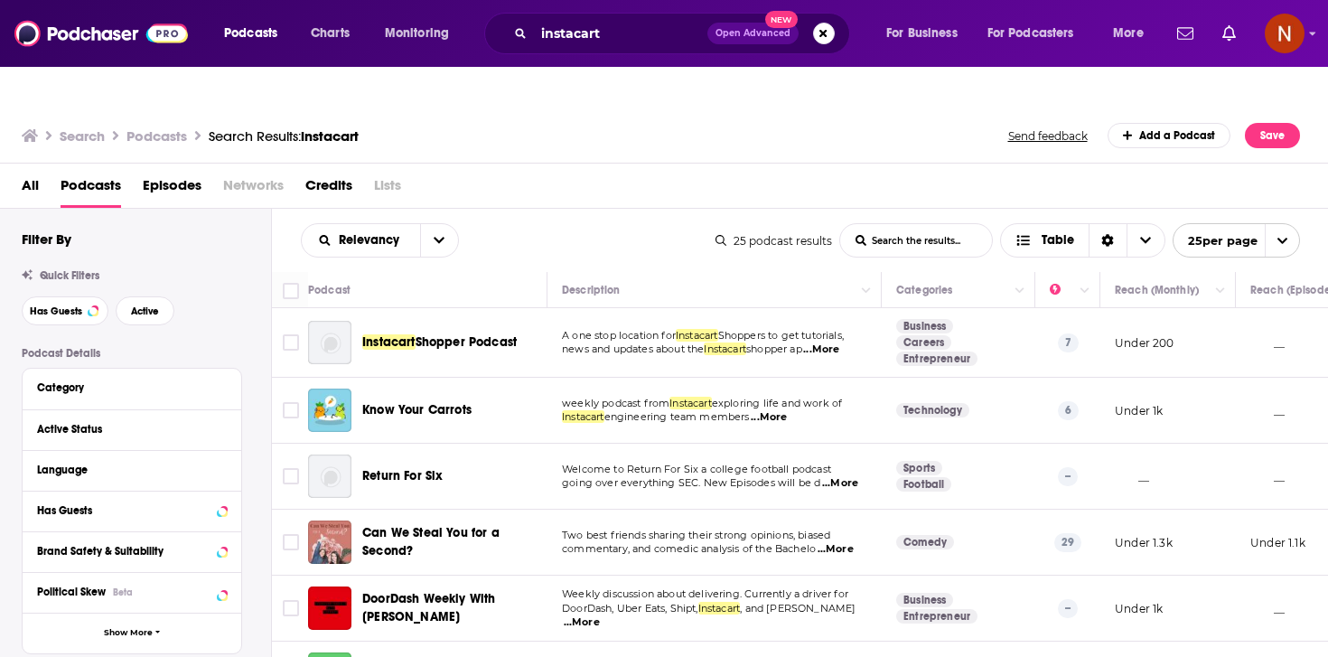
click at [23, 171] on span "All" at bounding box center [30, 189] width 17 height 37
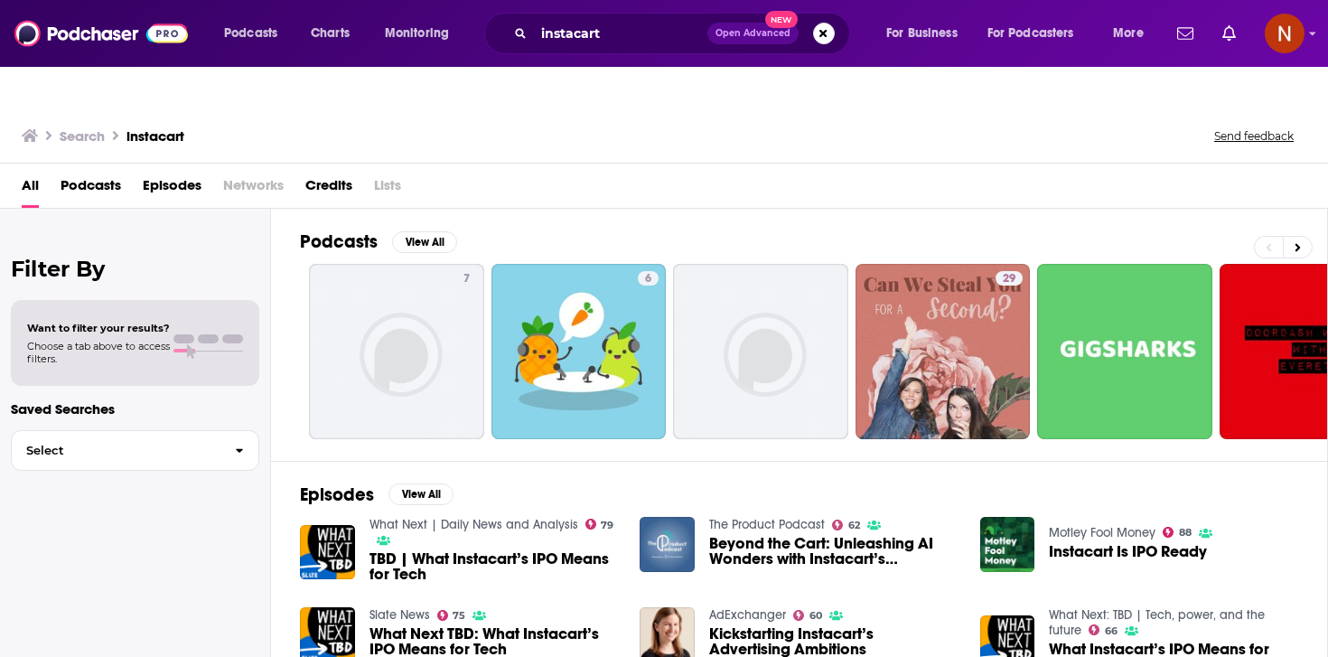
click at [31, 129] on icon at bounding box center [30, 135] width 16 height 13
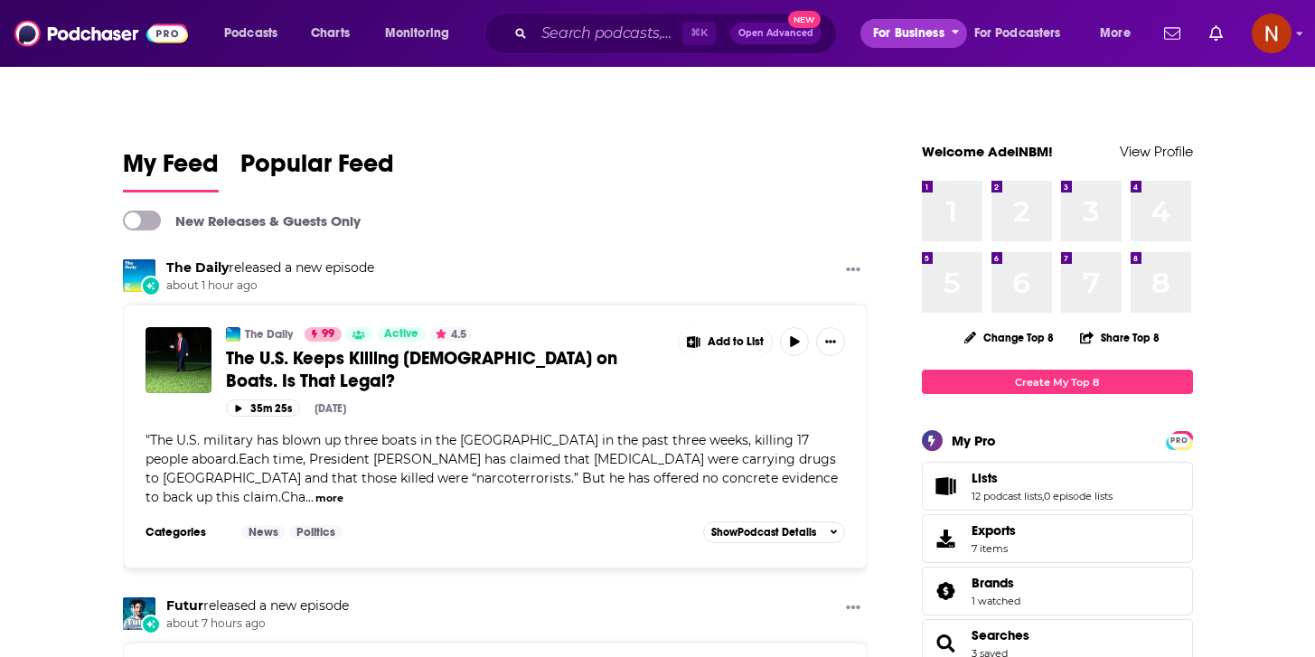
click at [929, 25] on span "For Business" at bounding box center [908, 33] width 71 height 25
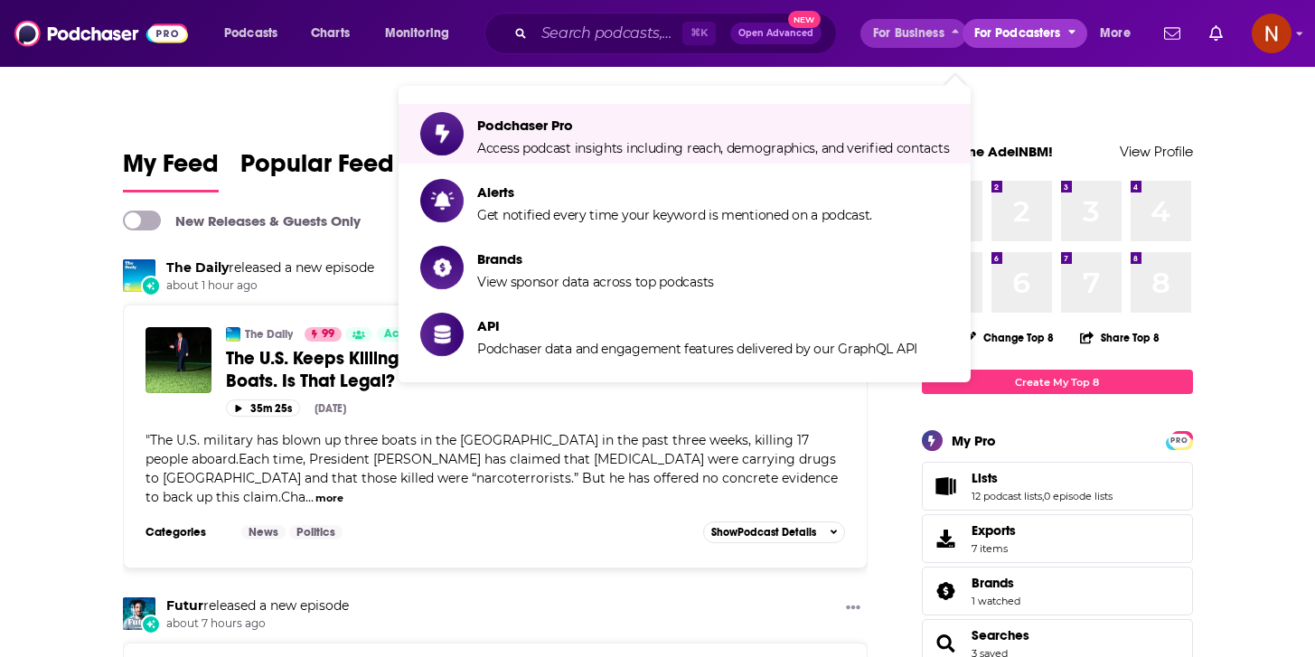
click at [1019, 31] on span "For Podcasters" at bounding box center [1017, 33] width 87 height 25
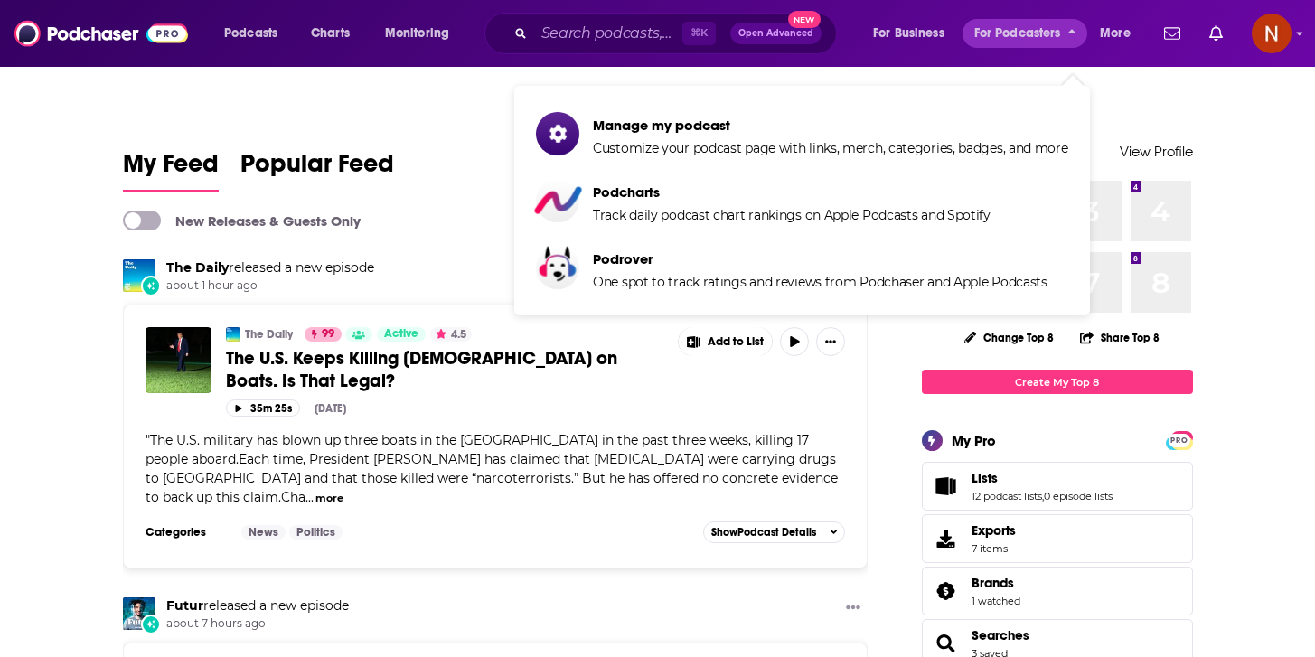
click at [533, 44] on div "⌘ K Open Advanced New" at bounding box center [660, 34] width 352 height 42
